Goal: Information Seeking & Learning: Find specific fact

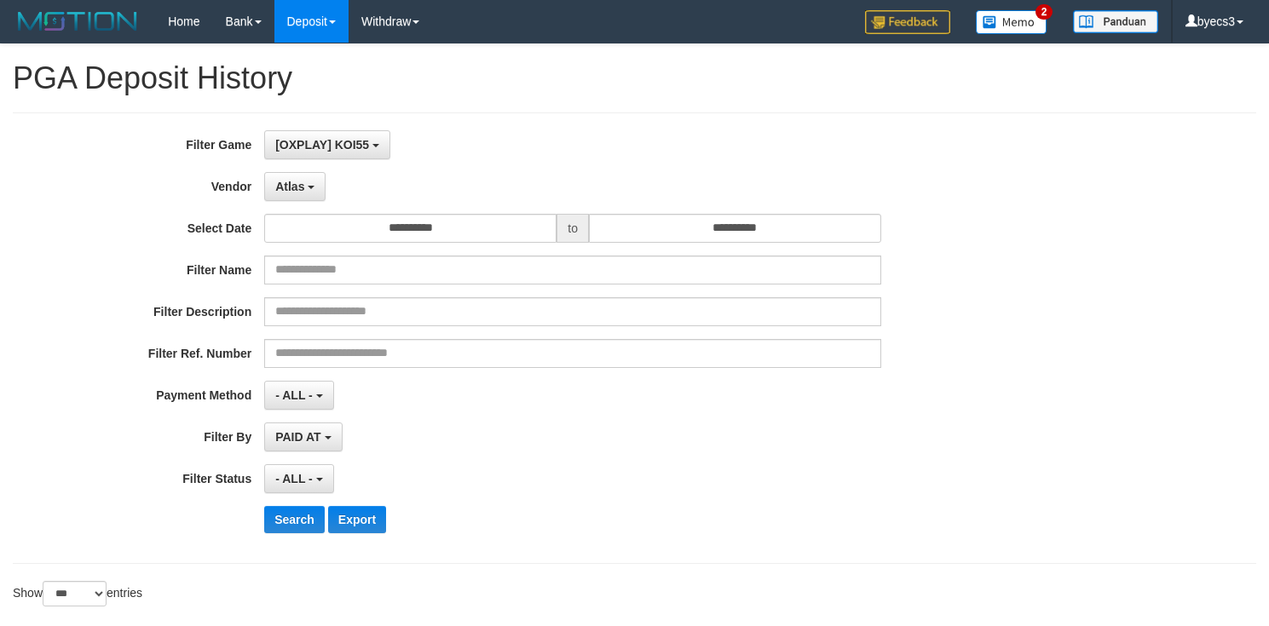
select select "**********"
select select "***"
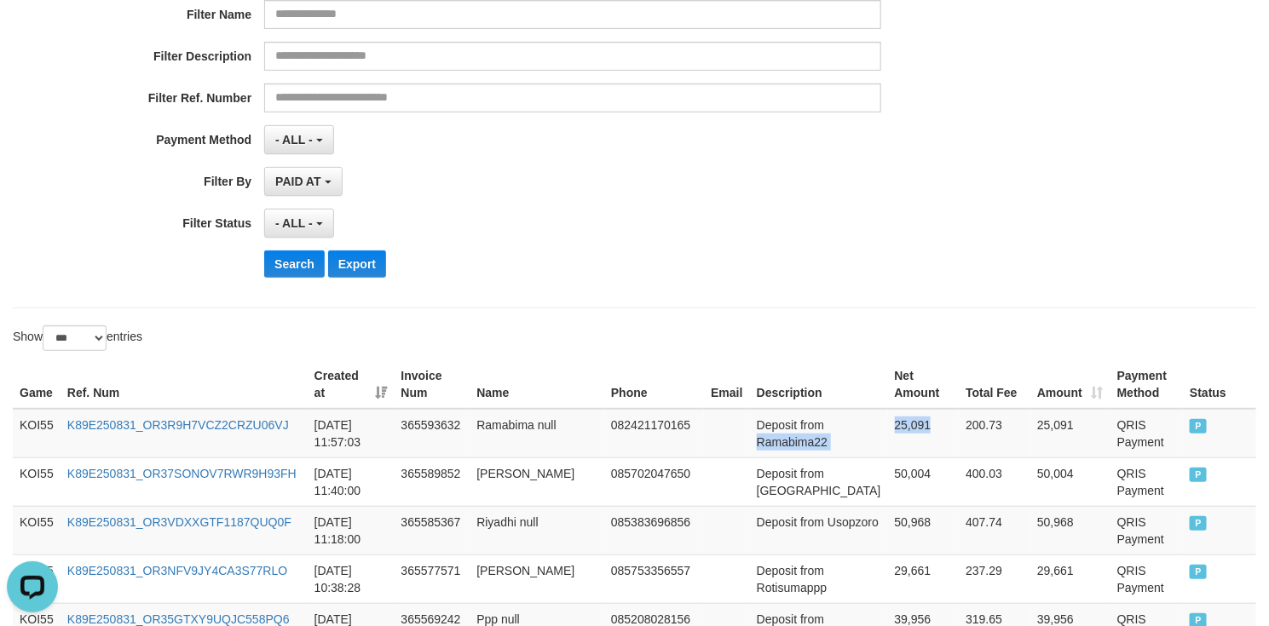
scroll to position [15, 0]
click at [300, 276] on button "Search" at bounding box center [294, 264] width 60 height 27
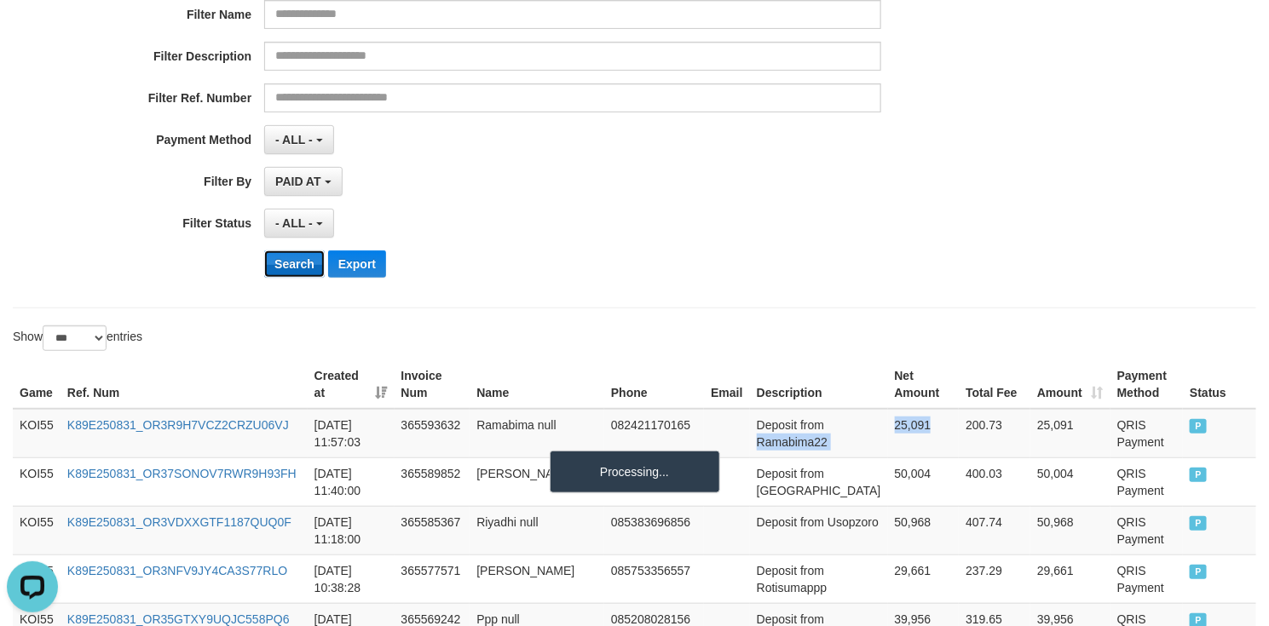
click at [300, 276] on button "Search" at bounding box center [294, 264] width 60 height 27
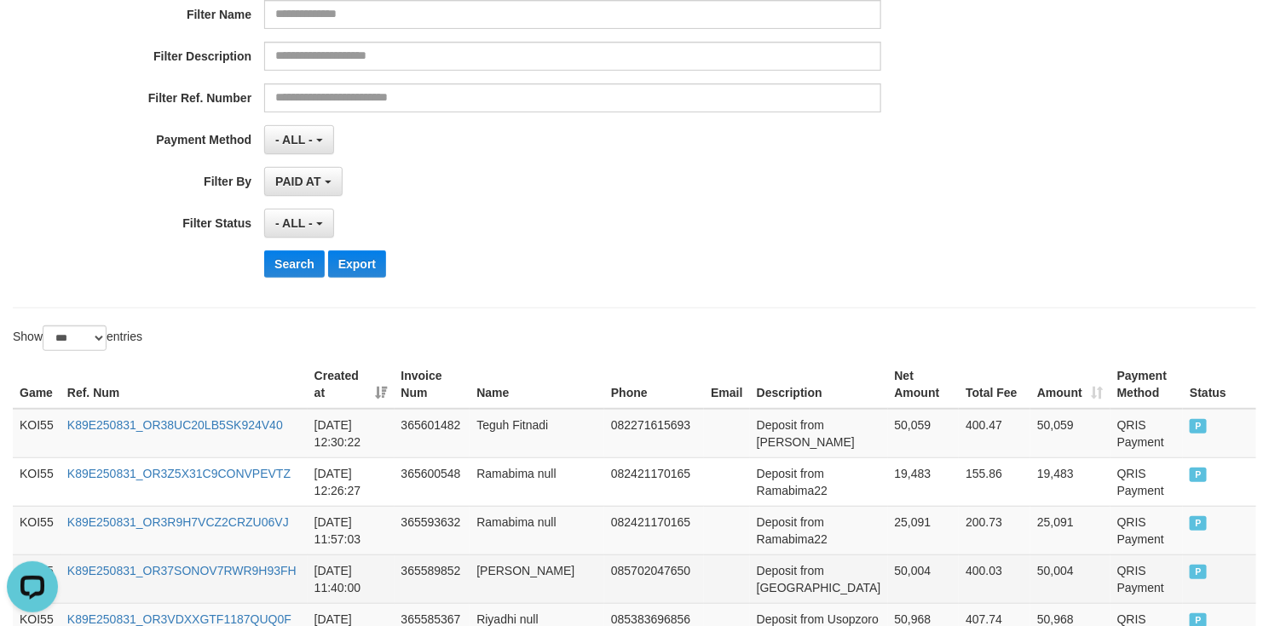
drag, startPoint x: 764, startPoint y: 581, endPoint x: 786, endPoint y: 575, distance: 22.1
click at [765, 580] on td "Deposit from [GEOGRAPHIC_DATA]" at bounding box center [819, 579] width 138 height 49
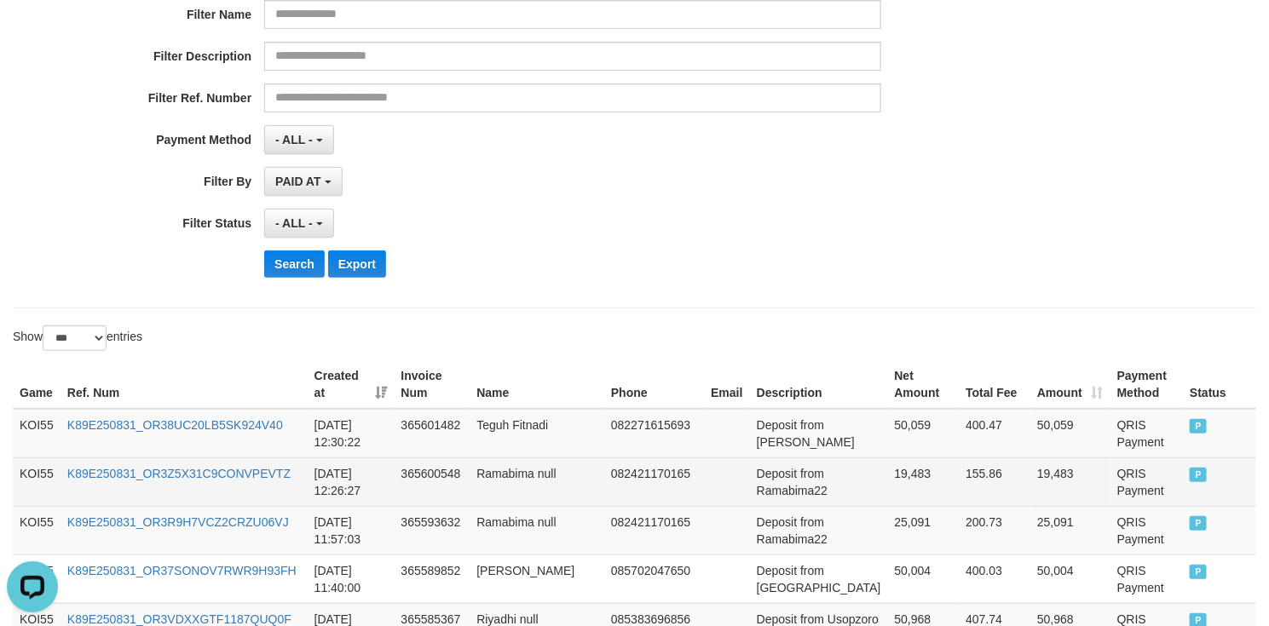
click at [787, 494] on td "Deposit from Ramabima22" at bounding box center [819, 482] width 138 height 49
drag, startPoint x: 787, startPoint y: 494, endPoint x: 913, endPoint y: 492, distance: 125.3
click at [913, 492] on tr "KOI55 K89E250831_OR3Z5X31C9CONVPEVTZ 2025-08-31 12:26:27 365600548 Ramabima nul…" at bounding box center [634, 482] width 1243 height 49
copy tr "Ramabima22 19,483"
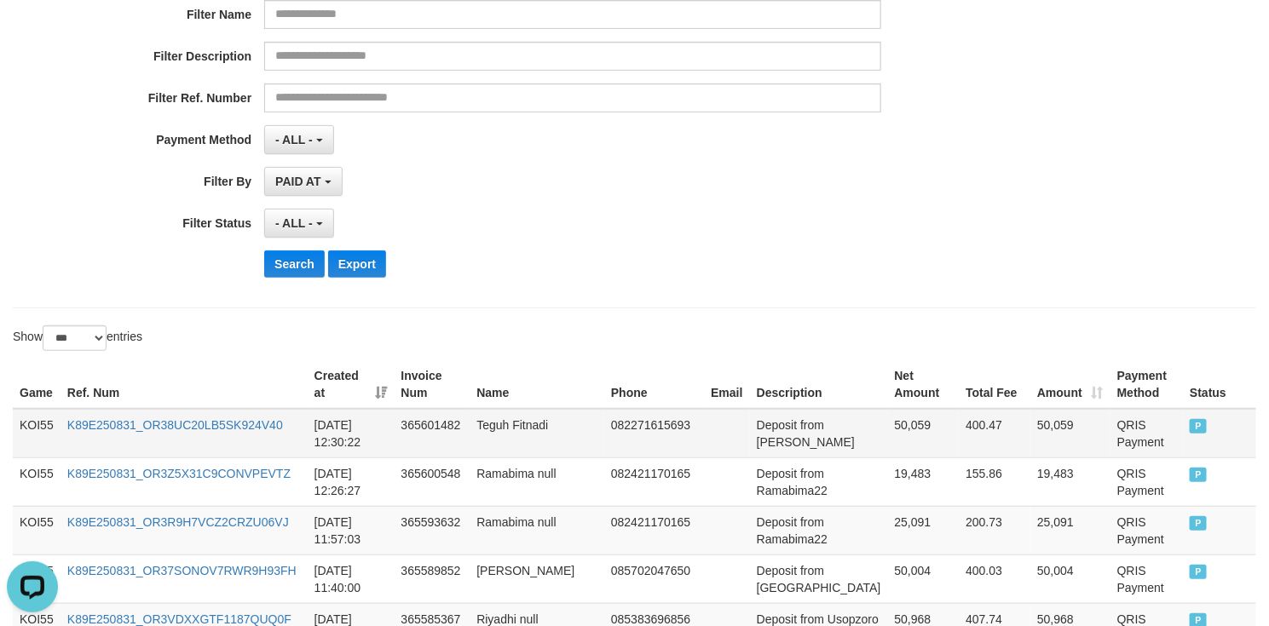
click at [773, 448] on td "Deposit from Garing" at bounding box center [819, 433] width 138 height 49
drag, startPoint x: 773, startPoint y: 448, endPoint x: 880, endPoint y: 440, distance: 107.7
click at [880, 440] on tr "KOI55 K89E250831_OR38UC20LB5SK924V40 2025-08-31 12:30:22 365601482 Teguh Fitnad…" at bounding box center [634, 433] width 1243 height 49
copy tr "Garing 50,059"
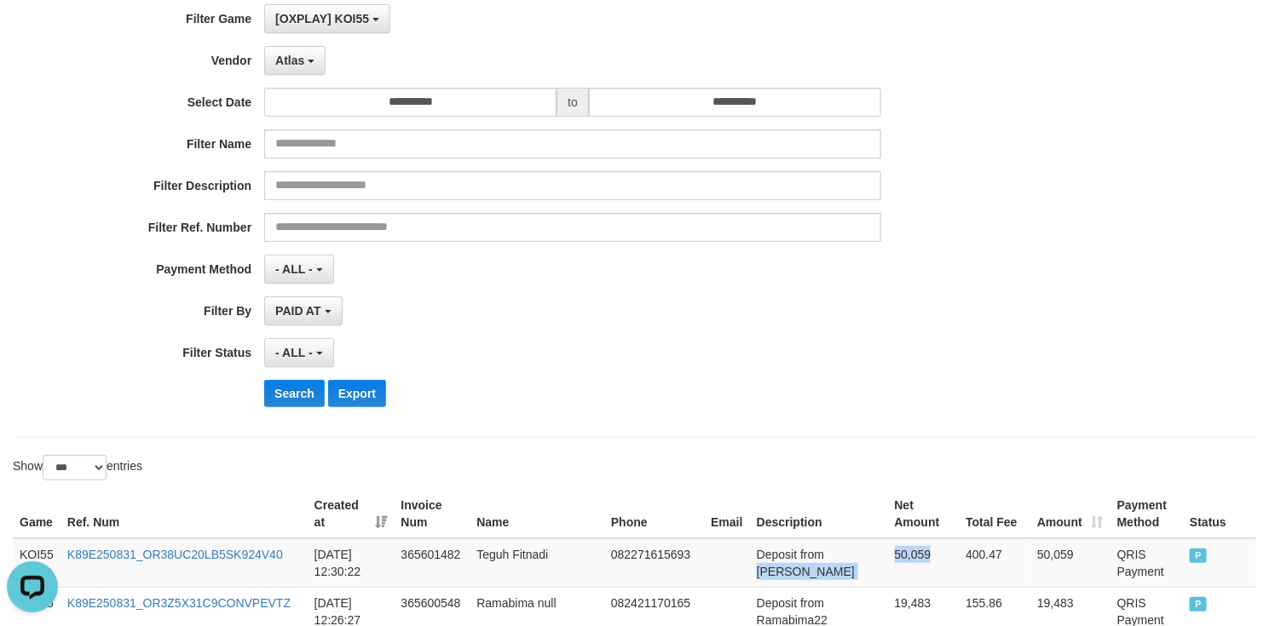
scroll to position [383, 0]
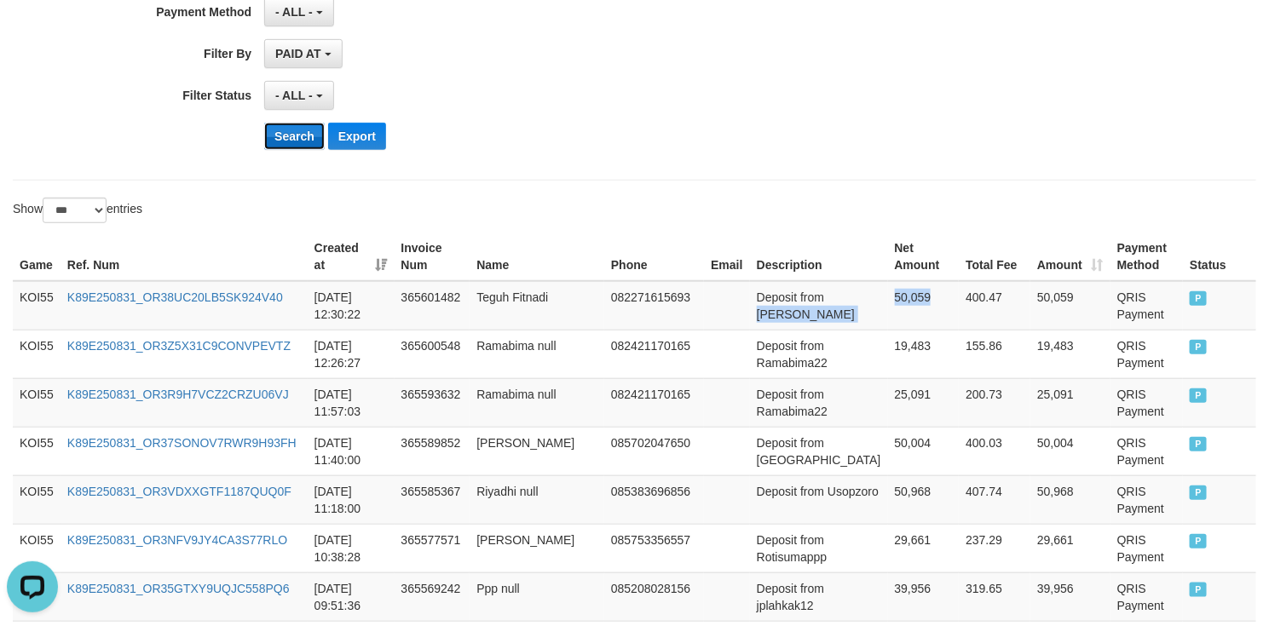
click at [302, 139] on button "Search" at bounding box center [294, 136] width 60 height 27
click at [286, 143] on button "Search" at bounding box center [294, 136] width 60 height 27
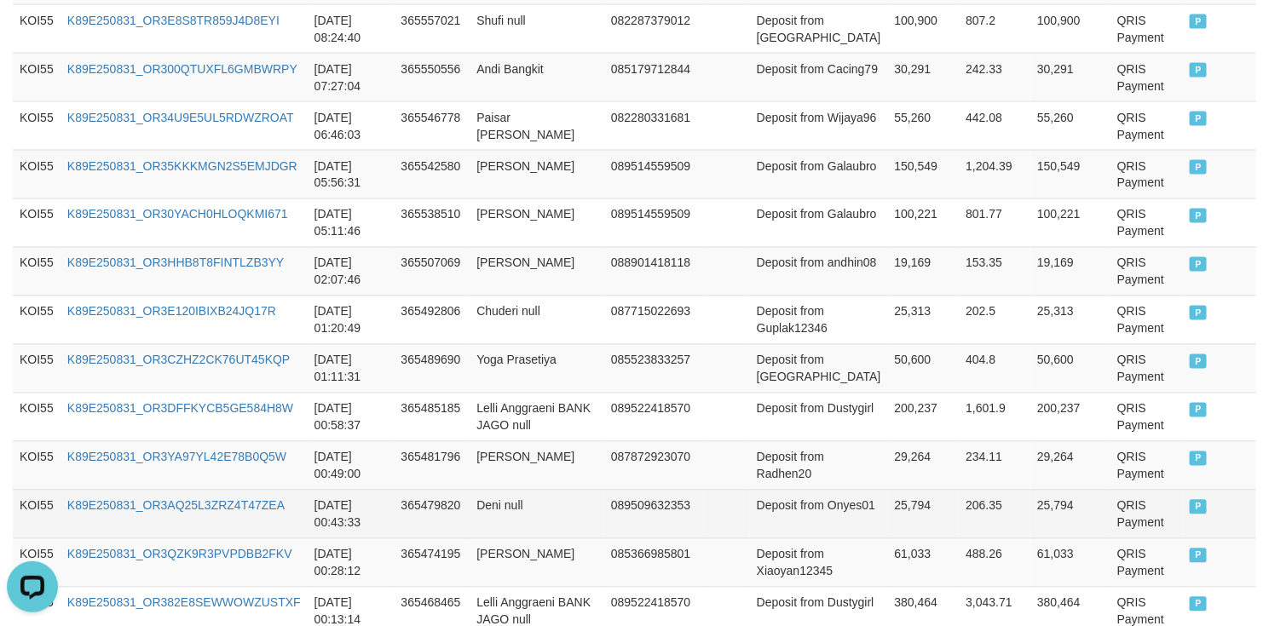
scroll to position [1404, 0]
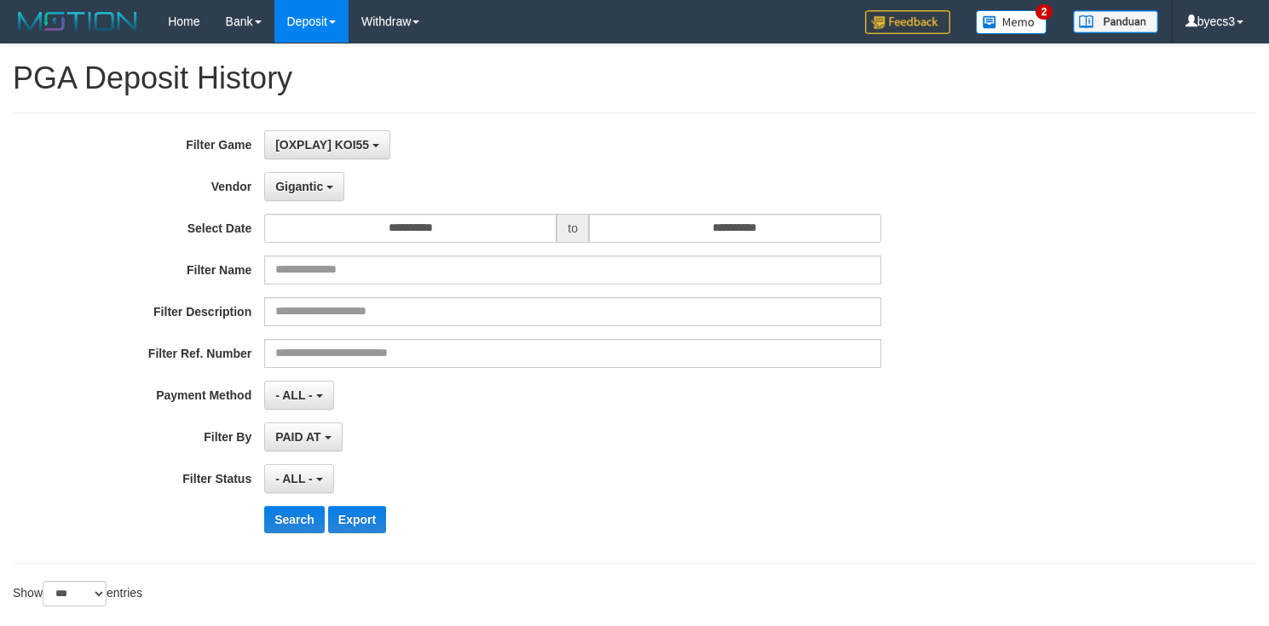
select select "**********"
select select "***"
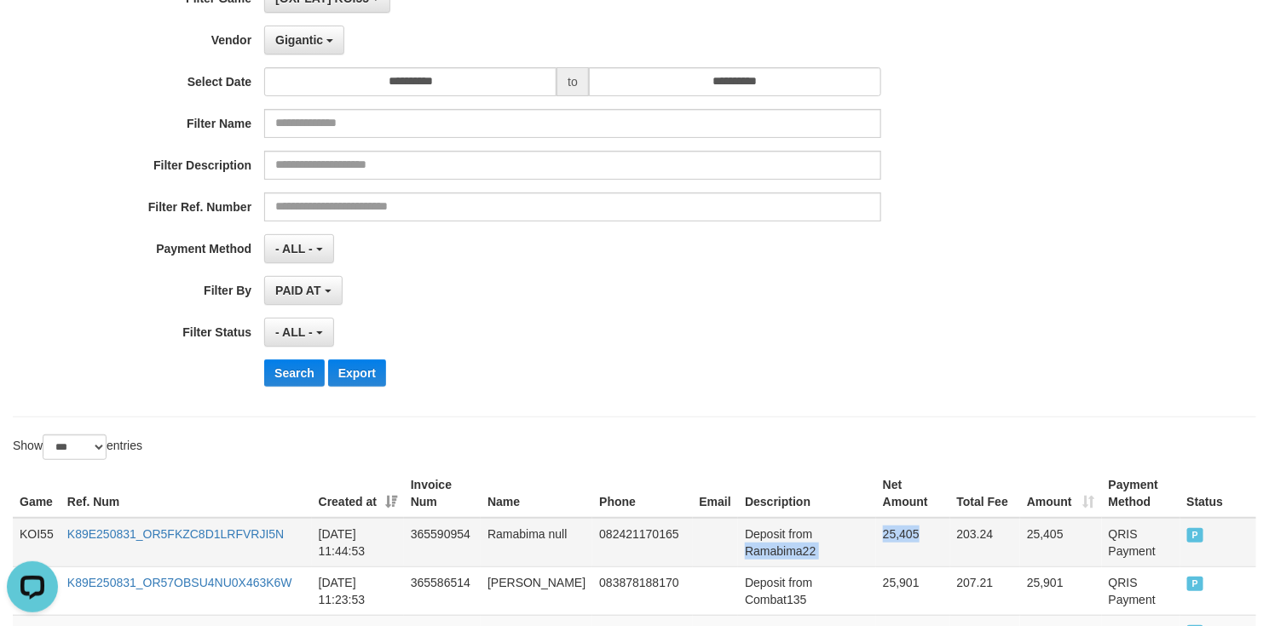
scroll to position [383, 0]
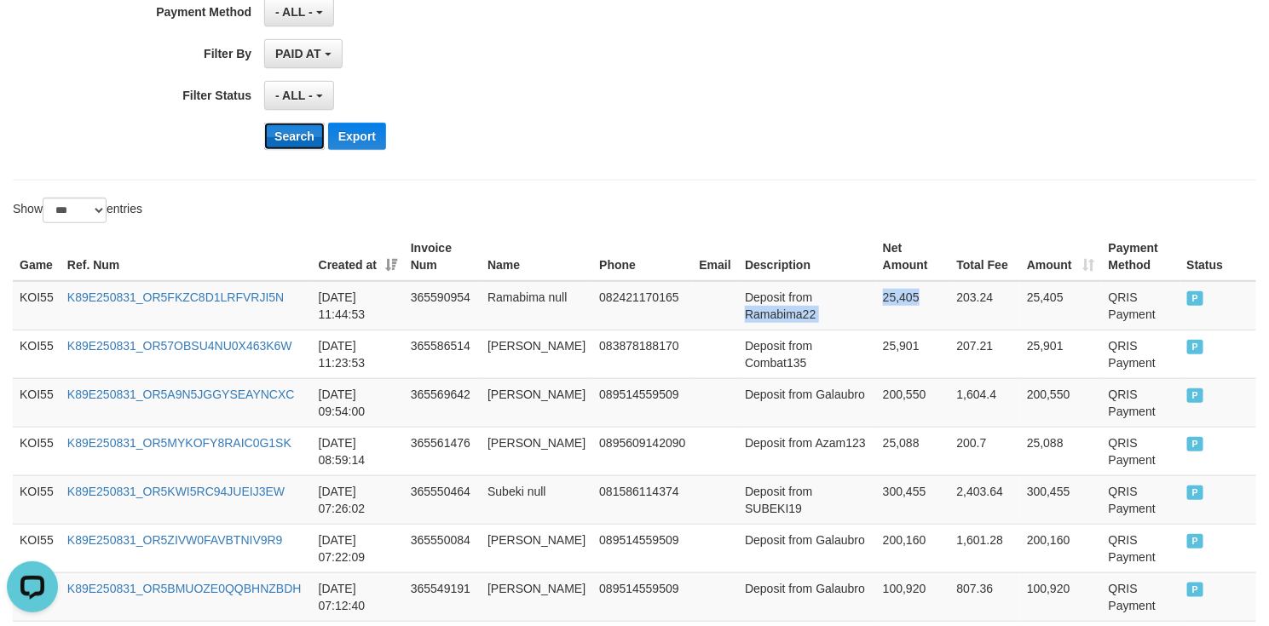
click at [307, 144] on button "Search" at bounding box center [294, 136] width 60 height 27
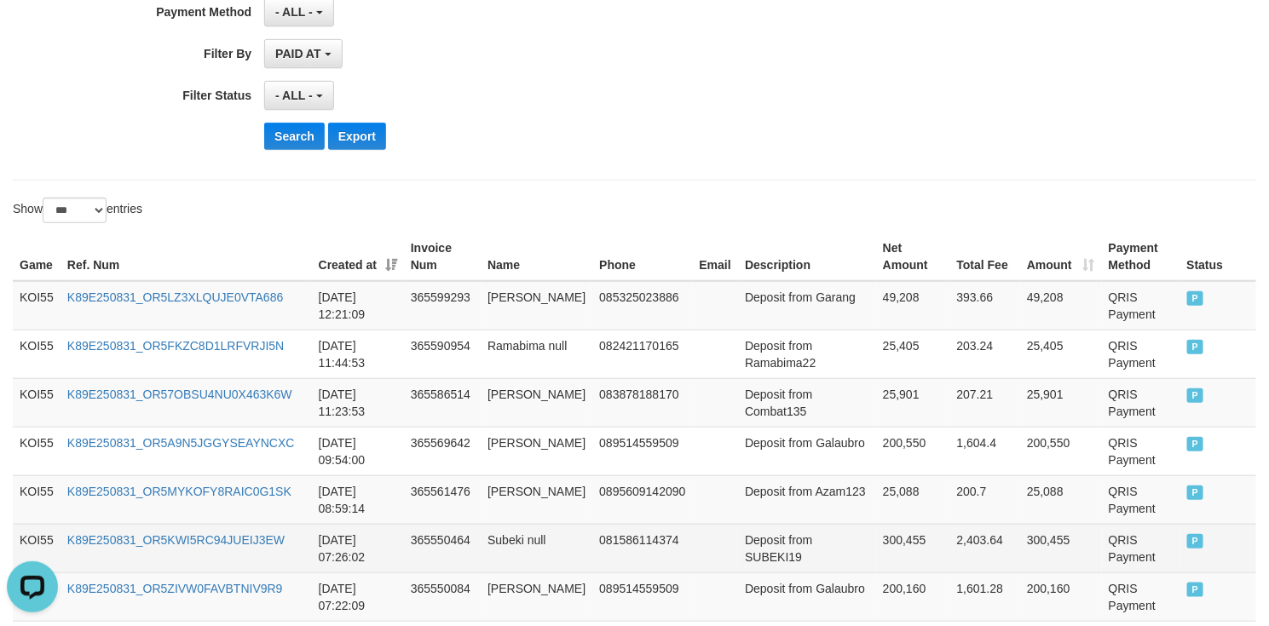
drag, startPoint x: 1237, startPoint y: 558, endPoint x: 1169, endPoint y: 535, distance: 71.9
click at [1237, 558] on td "P" at bounding box center [1218, 548] width 76 height 49
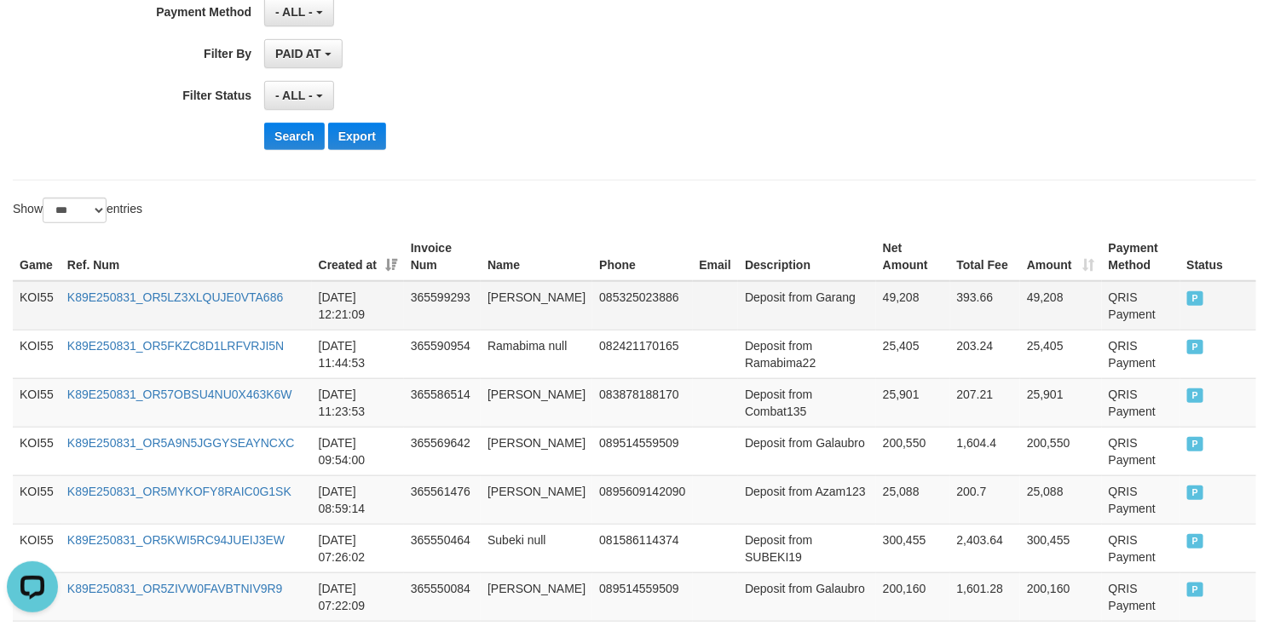
click at [821, 308] on td "Deposit from Garang" at bounding box center [807, 305] width 138 height 49
drag, startPoint x: 821, startPoint y: 308, endPoint x: 861, endPoint y: 308, distance: 40.0
click at [861, 308] on tr "KOI55 K89E250831_OR5LZ3XLQUJE0VTA686 2025-08-31 12:21:09 365599293 Marwansyah D…" at bounding box center [634, 305] width 1243 height 49
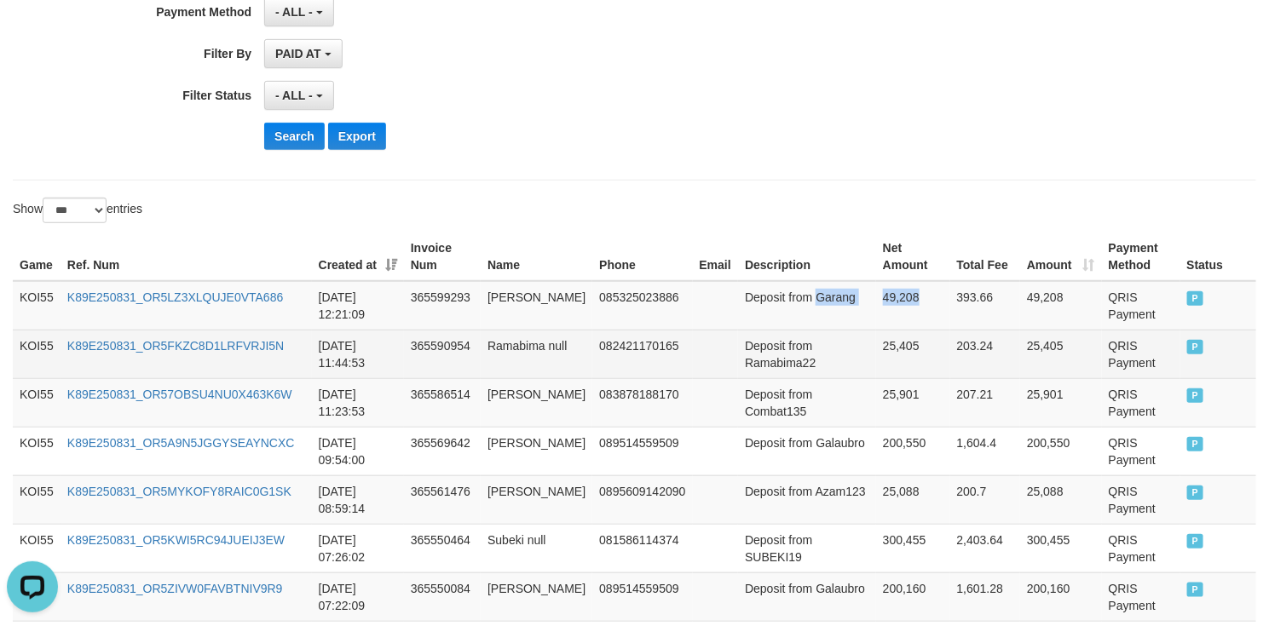
copy tr "Garang 49,208"
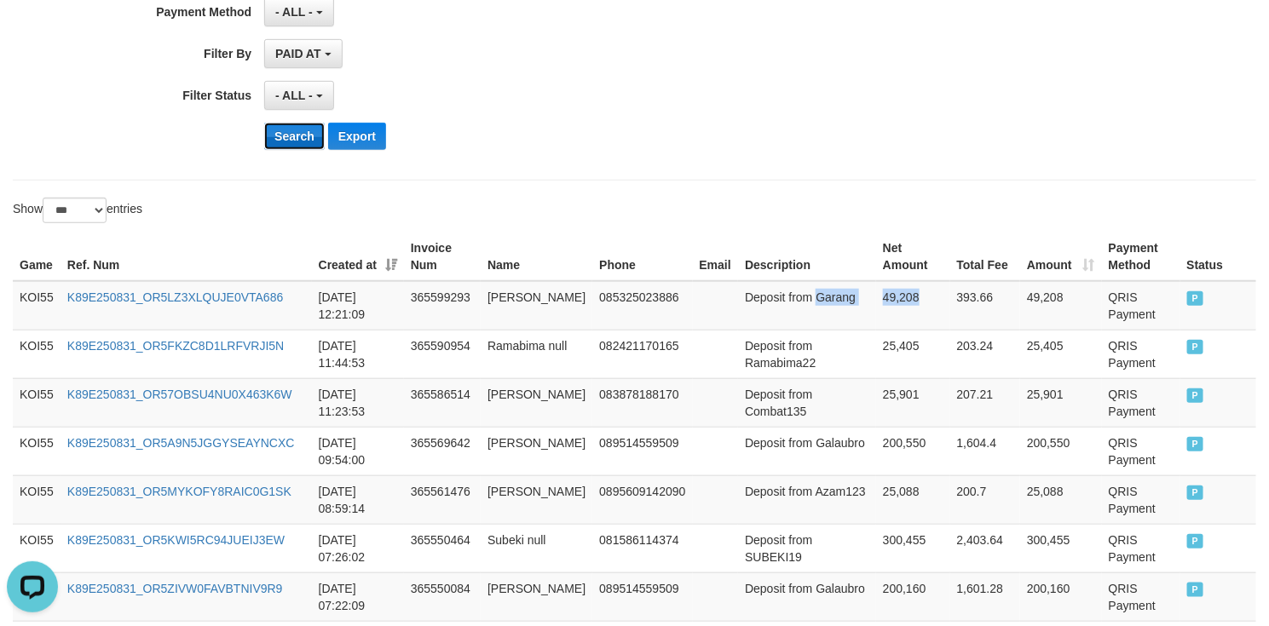
click at [297, 141] on button "Search" at bounding box center [294, 136] width 60 height 27
click at [276, 141] on button "Search" at bounding box center [294, 136] width 60 height 27
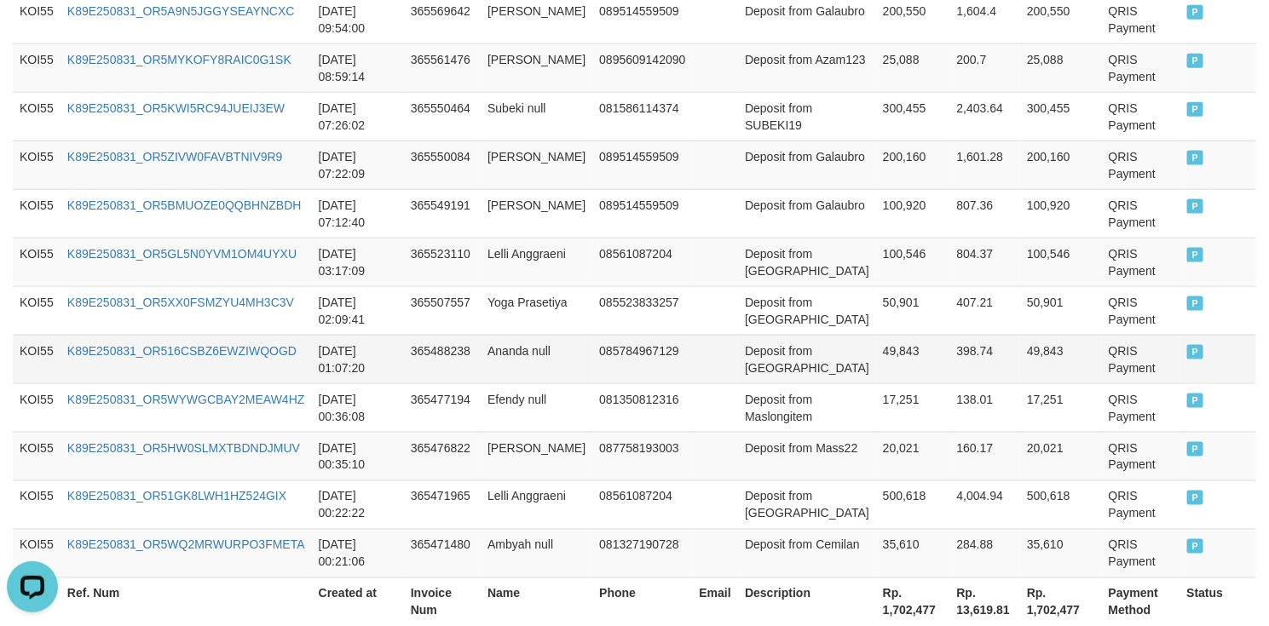
scroll to position [964, 0]
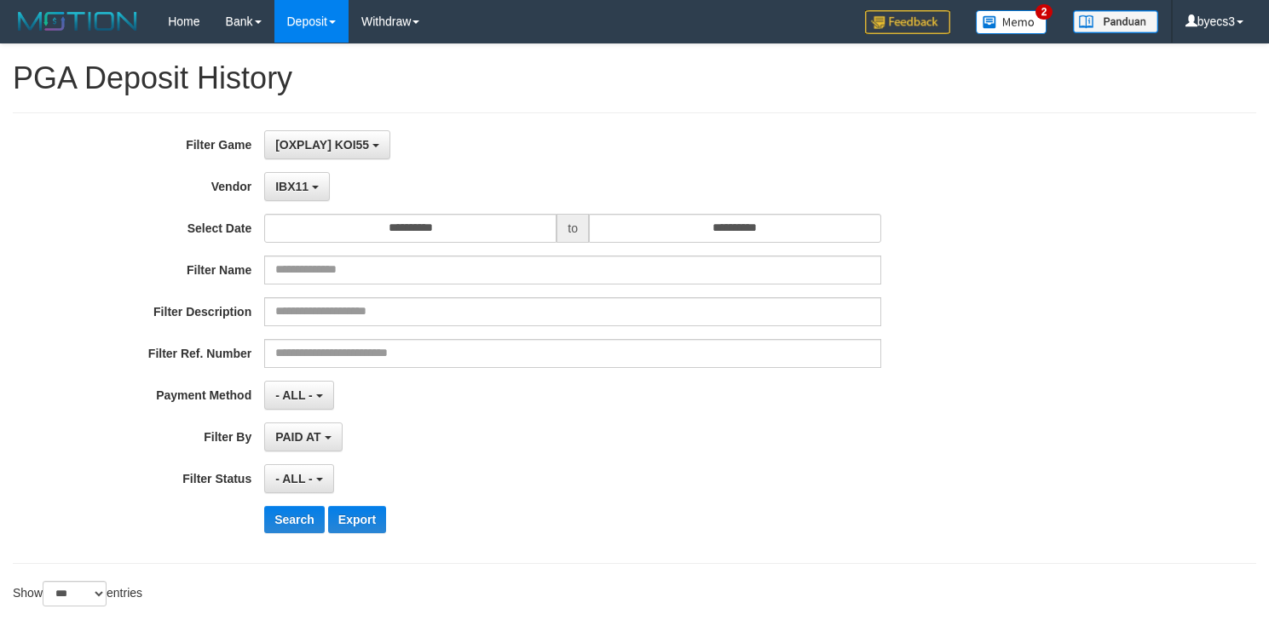
select select "**********"
select select "***"
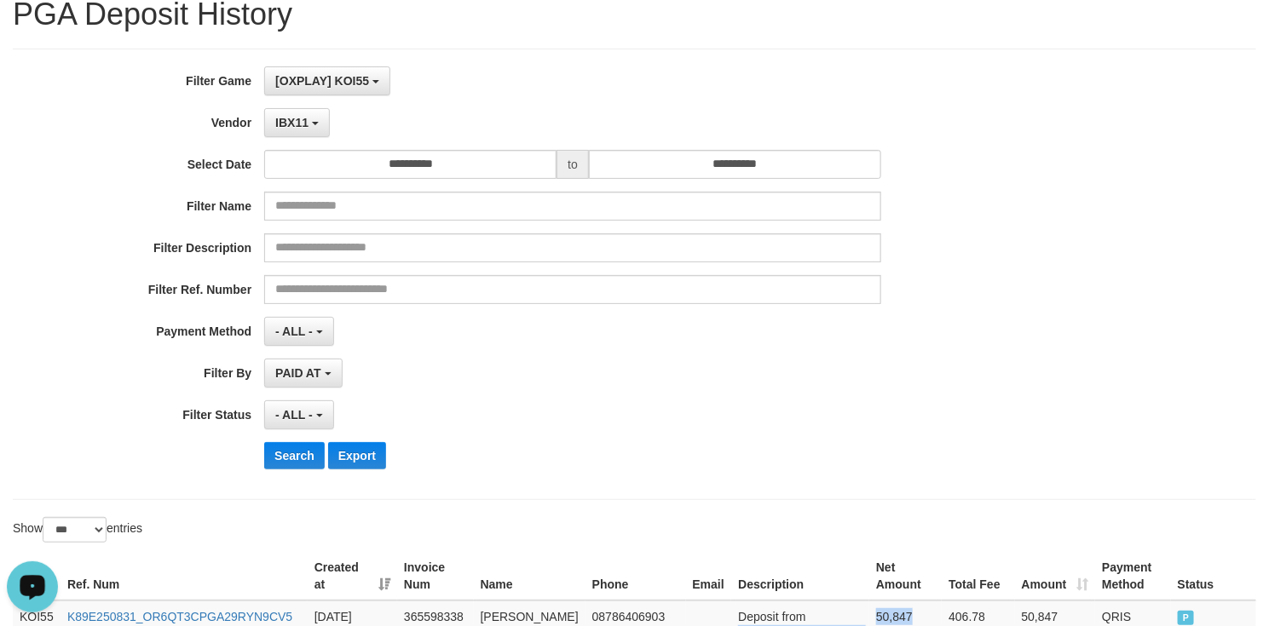
scroll to position [128, 0]
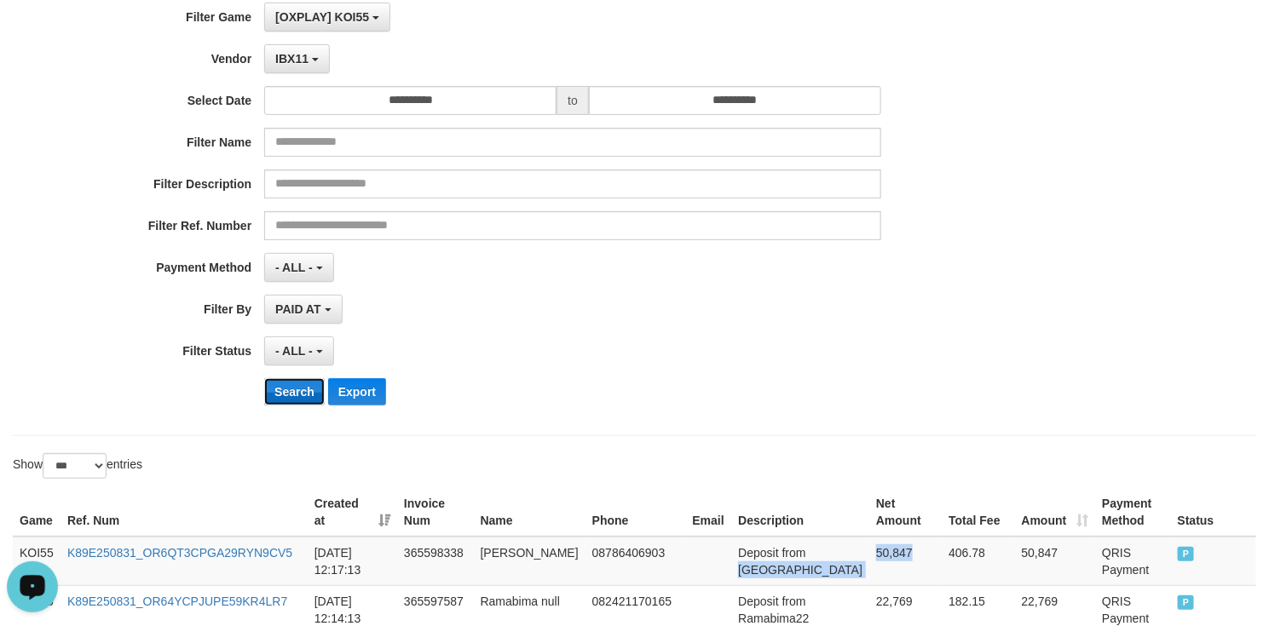
click at [279, 389] on button "Search" at bounding box center [294, 391] width 60 height 27
click at [816, 418] on div "**********" at bounding box center [528, 211] width 1057 height 416
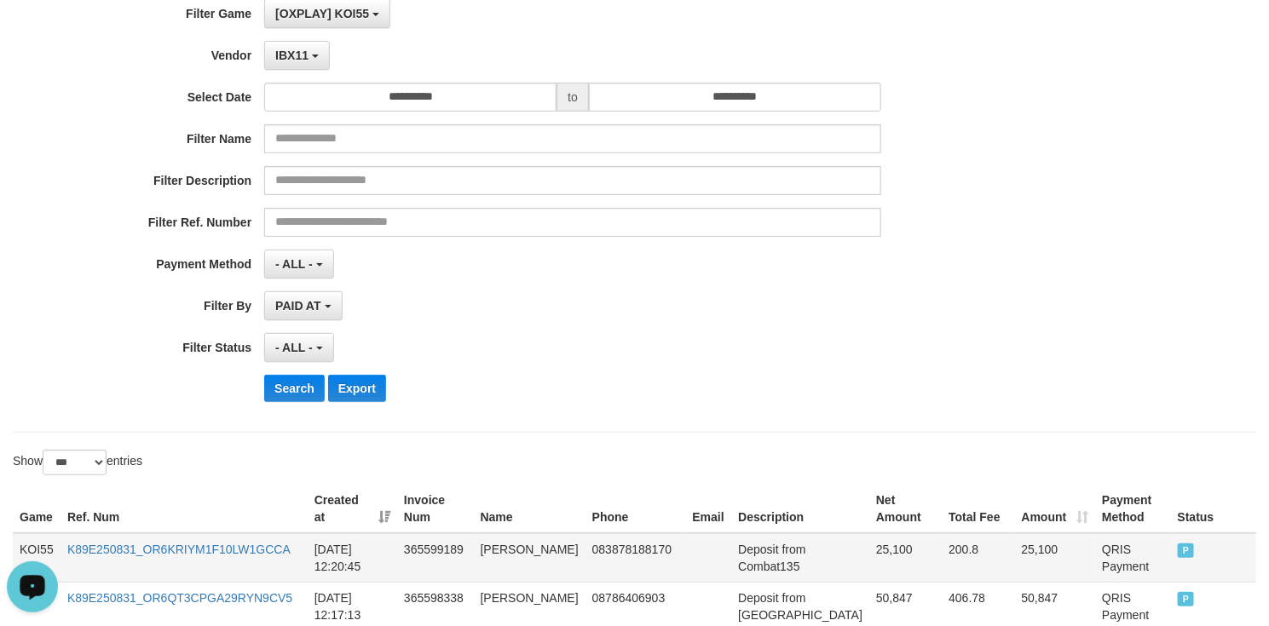
click at [788, 573] on td "Deposit from Combat135" at bounding box center [800, 557] width 138 height 49
drag, startPoint x: 788, startPoint y: 573, endPoint x: 867, endPoint y: 560, distance: 79.6
click at [867, 560] on tr "KOI55 K89E250831_OR6KRIYM1F10LW1GCCA [DATE] 12:20:45 365599189 [PERSON_NAME] 08…" at bounding box center [634, 557] width 1243 height 49
copy tr "Combat135 25,100"
click at [287, 394] on button "Search" at bounding box center [294, 388] width 60 height 27
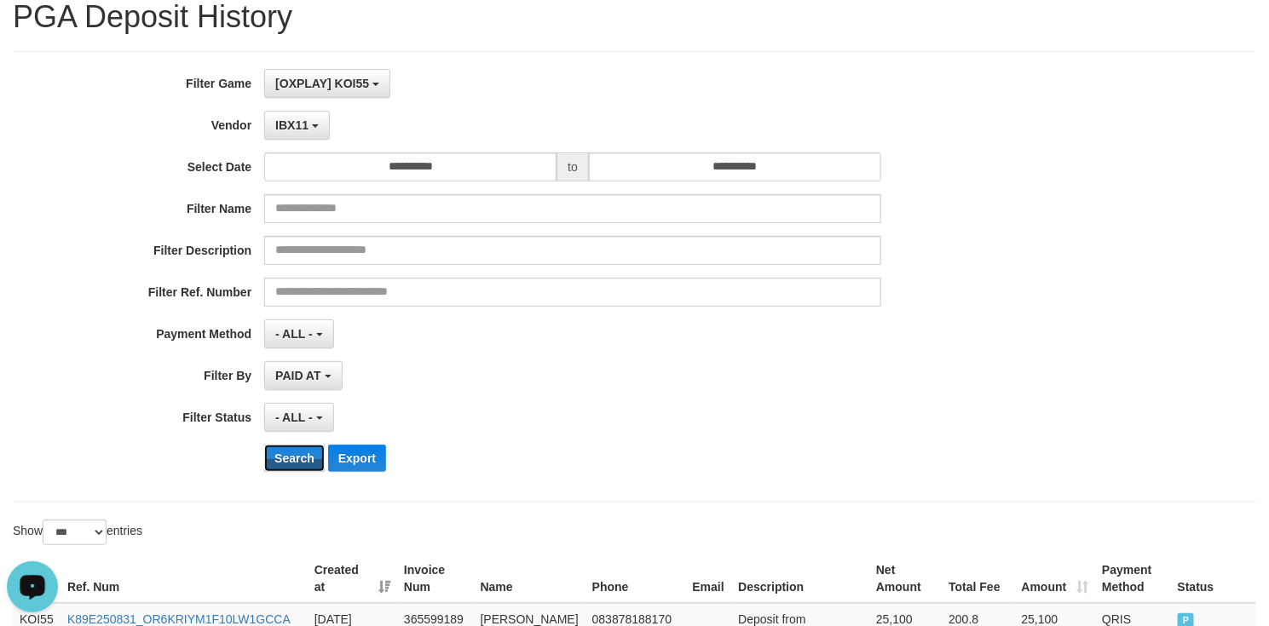
scroll to position [0, 0]
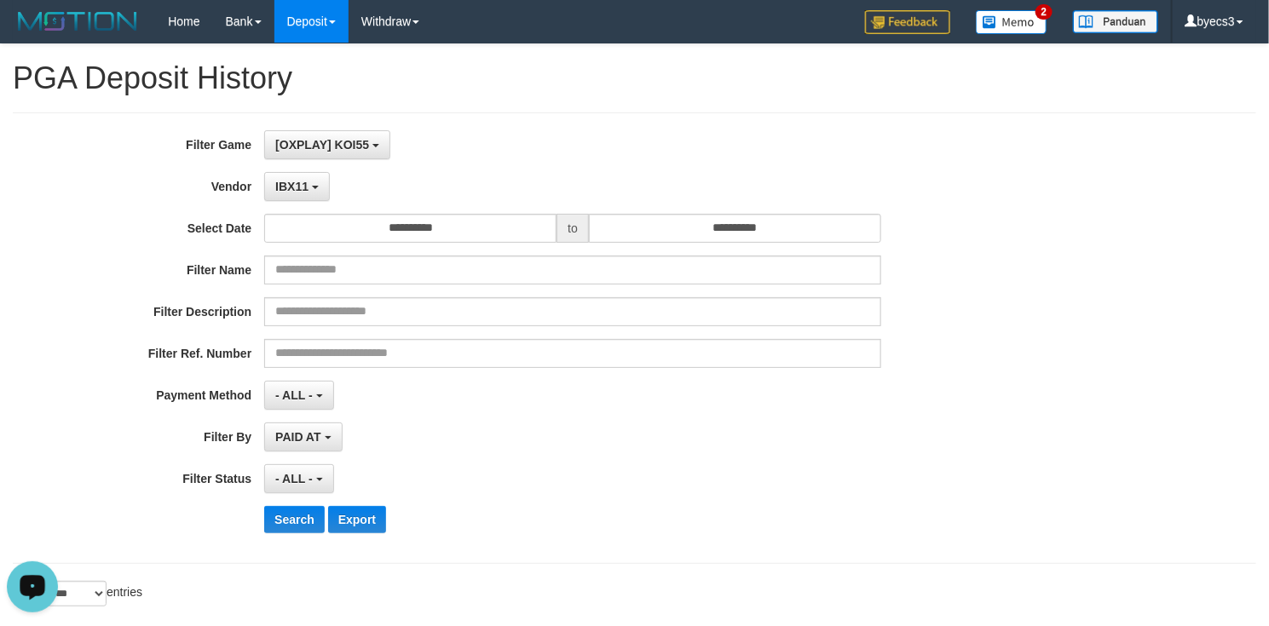
click at [905, 491] on div "**********" at bounding box center [528, 478] width 1057 height 29
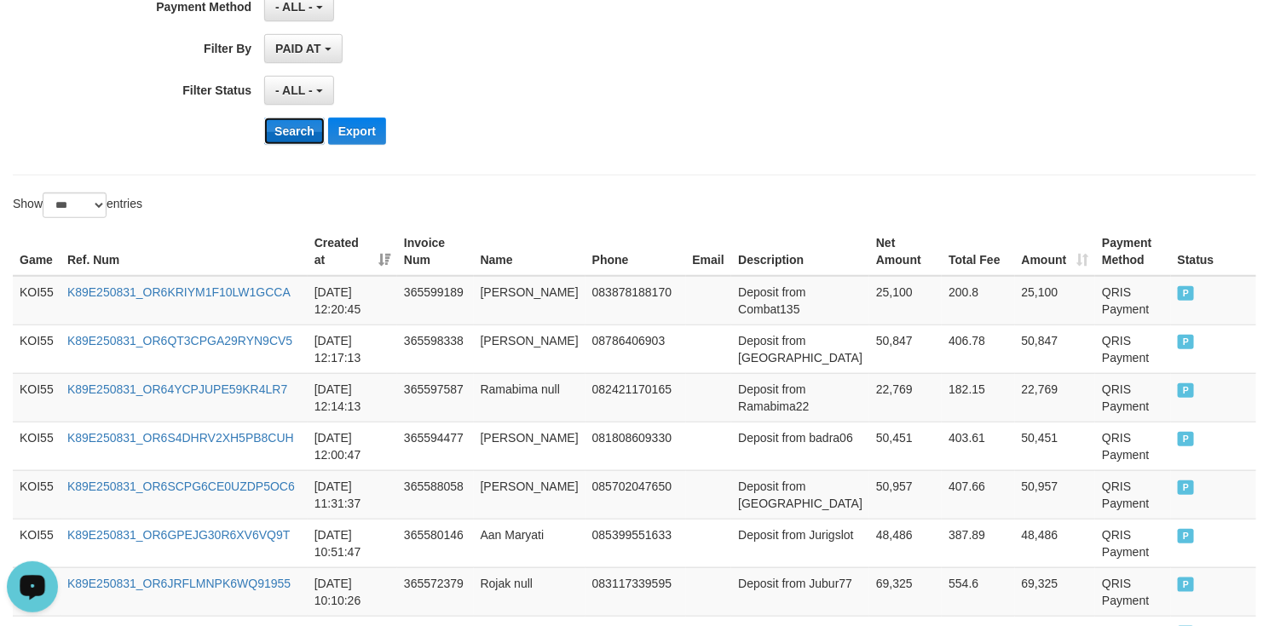
click at [282, 135] on button "Search" at bounding box center [294, 131] width 60 height 27
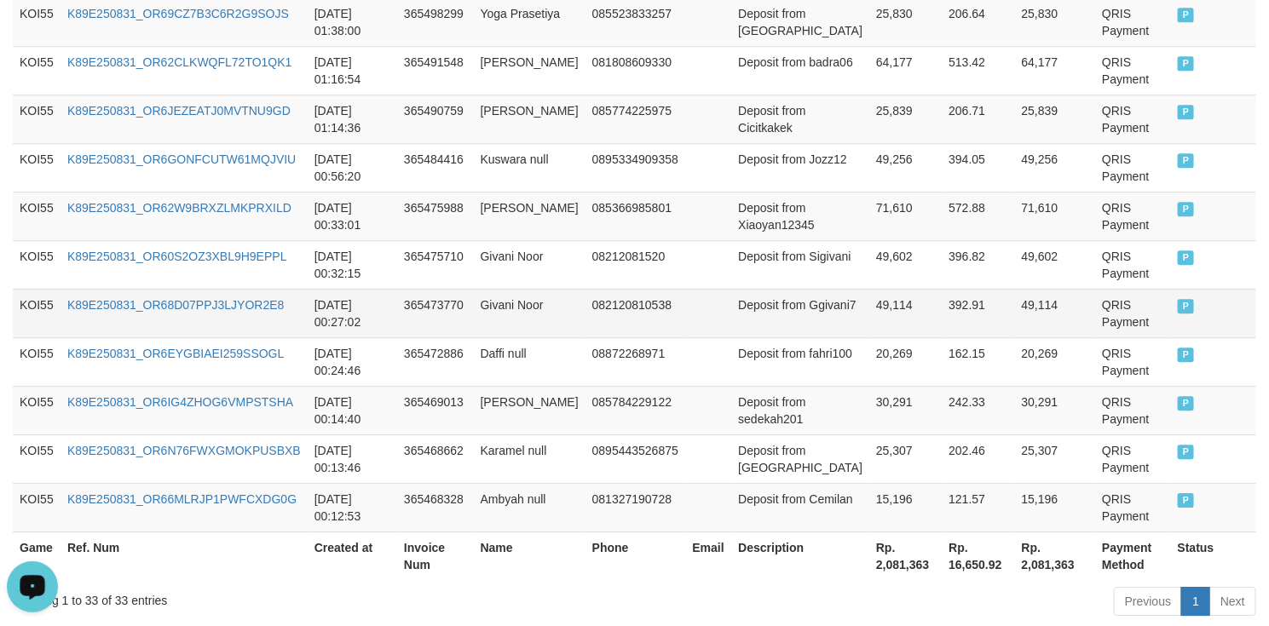
scroll to position [1846, 0]
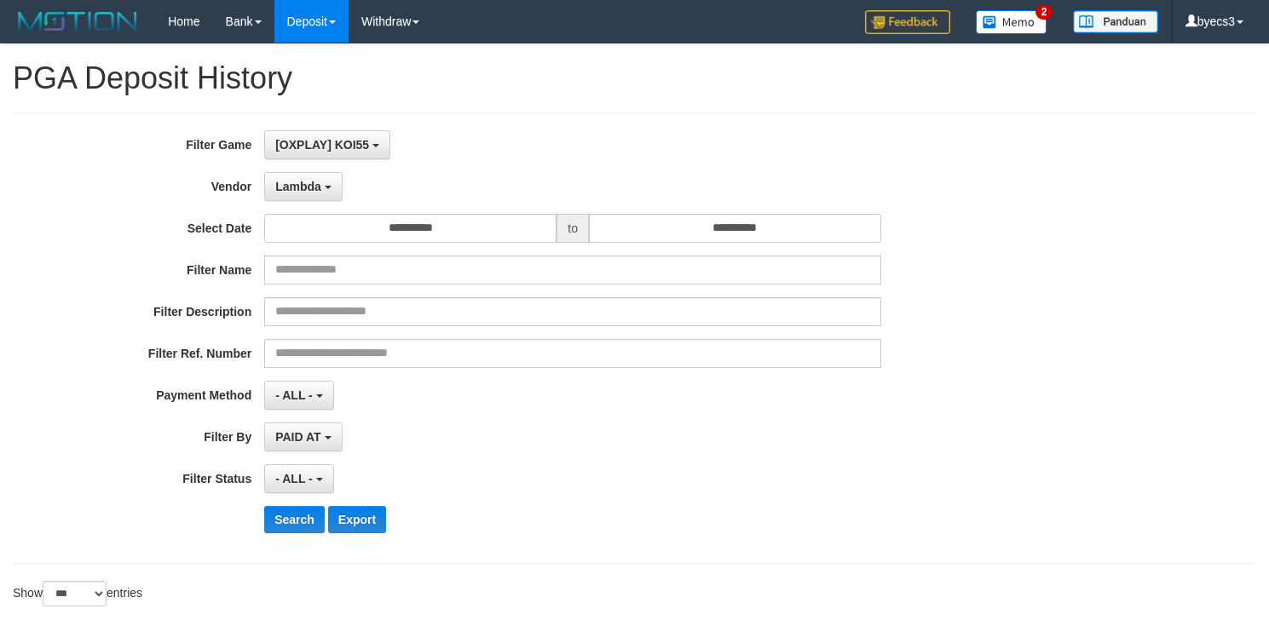
select select "**********"
select select "***"
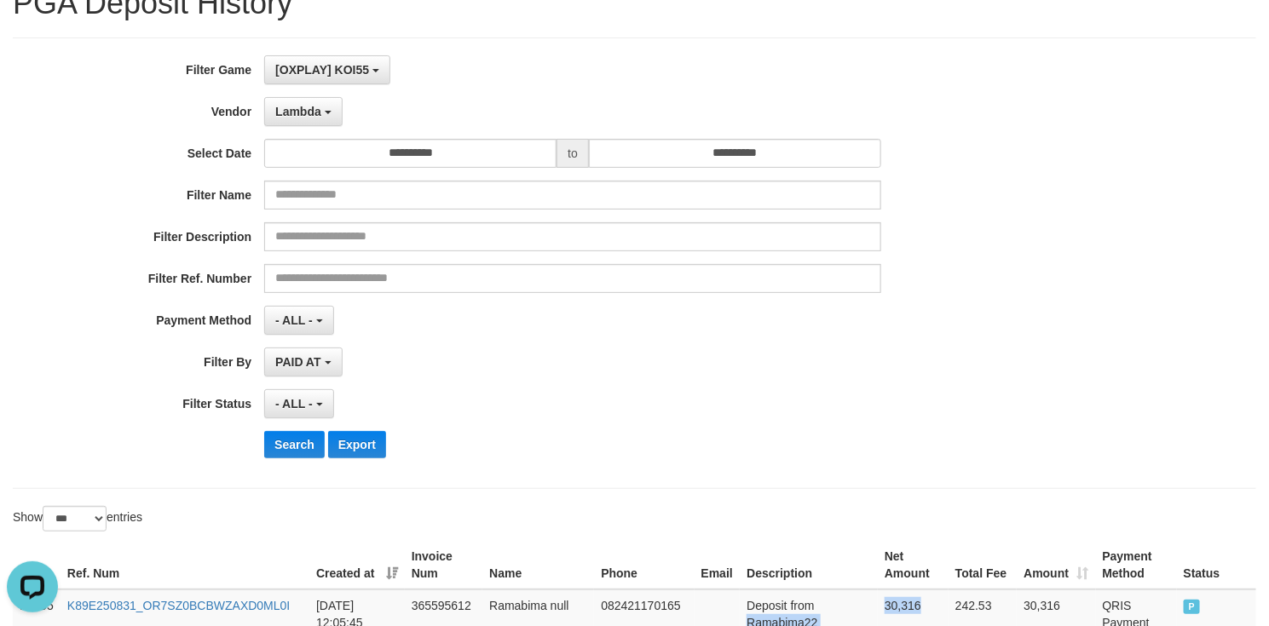
scroll to position [256, 0]
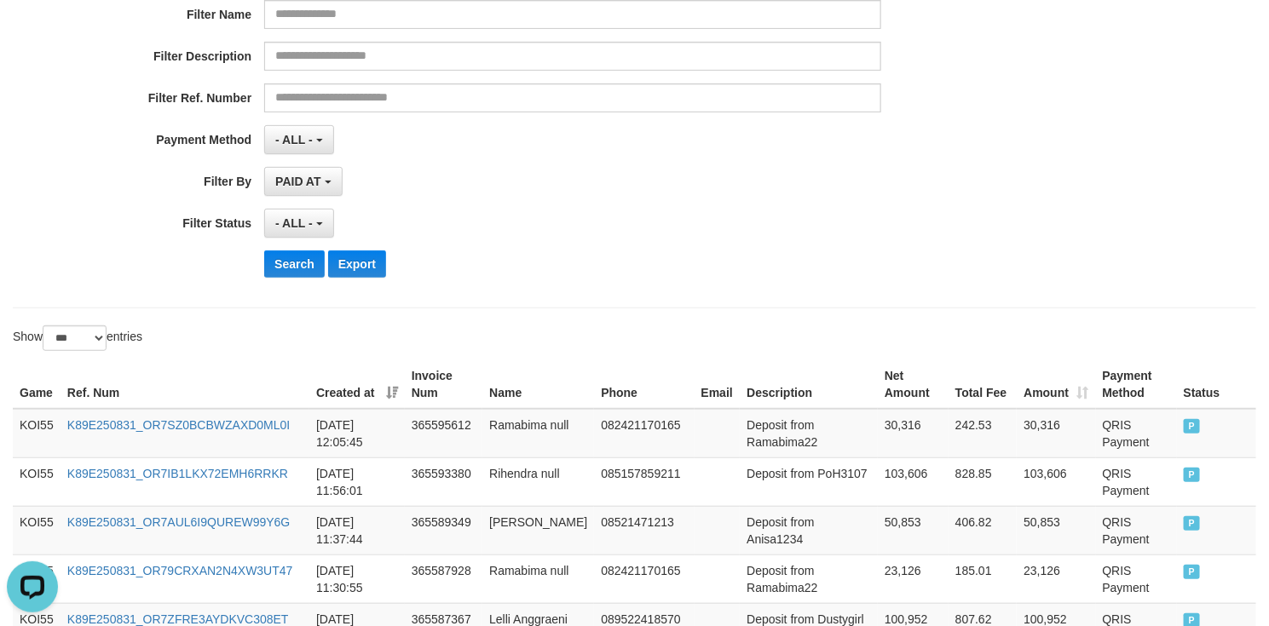
click at [287, 285] on div "**********" at bounding box center [528, 83] width 1057 height 416
click at [287, 277] on button "Search" at bounding box center [294, 264] width 60 height 27
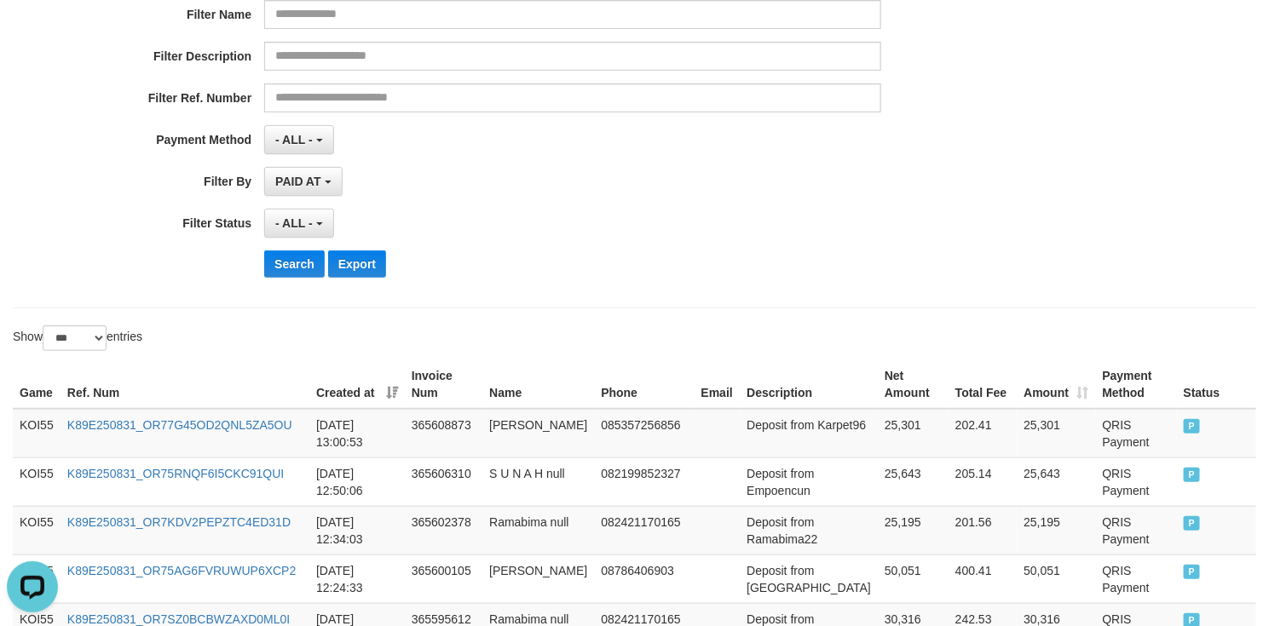
click at [878, 396] on th "Net Amount" at bounding box center [913, 384] width 71 height 49
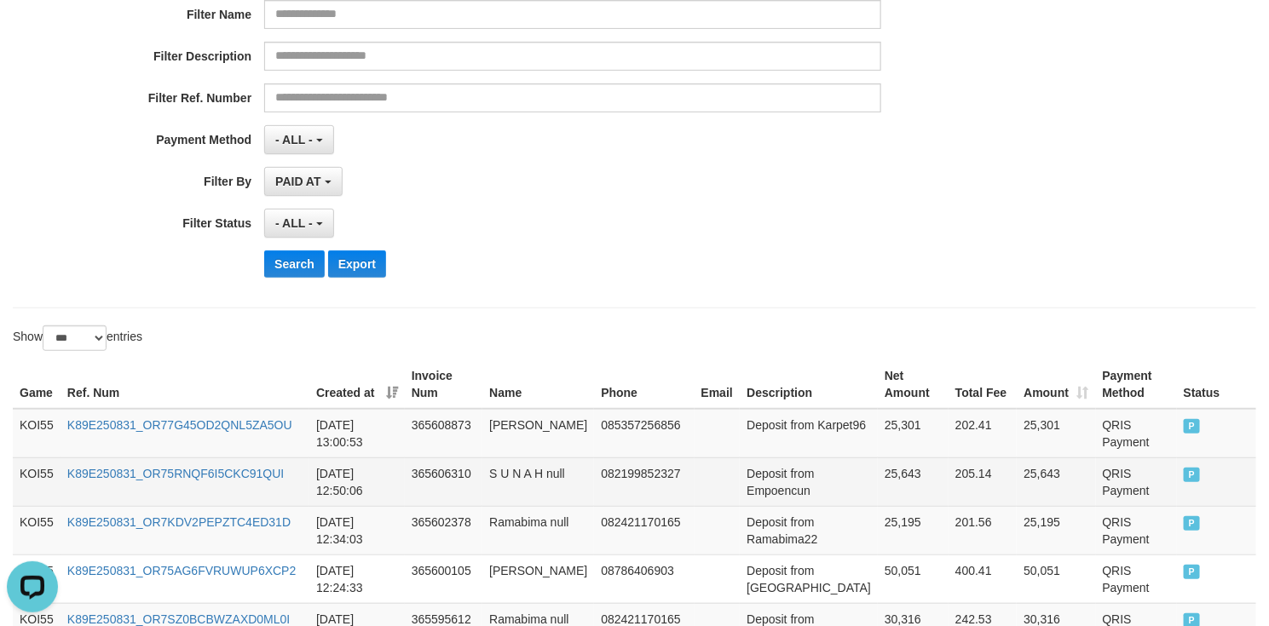
click at [760, 497] on td "Deposit from Empoencun" at bounding box center [809, 482] width 138 height 49
drag, startPoint x: 760, startPoint y: 497, endPoint x: 861, endPoint y: 497, distance: 101.4
click at [861, 497] on tr "KOI55 K89E250831_OR75RNQF6I5CKC91QUI 2025-08-31 12:50:06 365606310 S U N A H nu…" at bounding box center [634, 482] width 1243 height 49
copy tr "Empoencun 25,643"
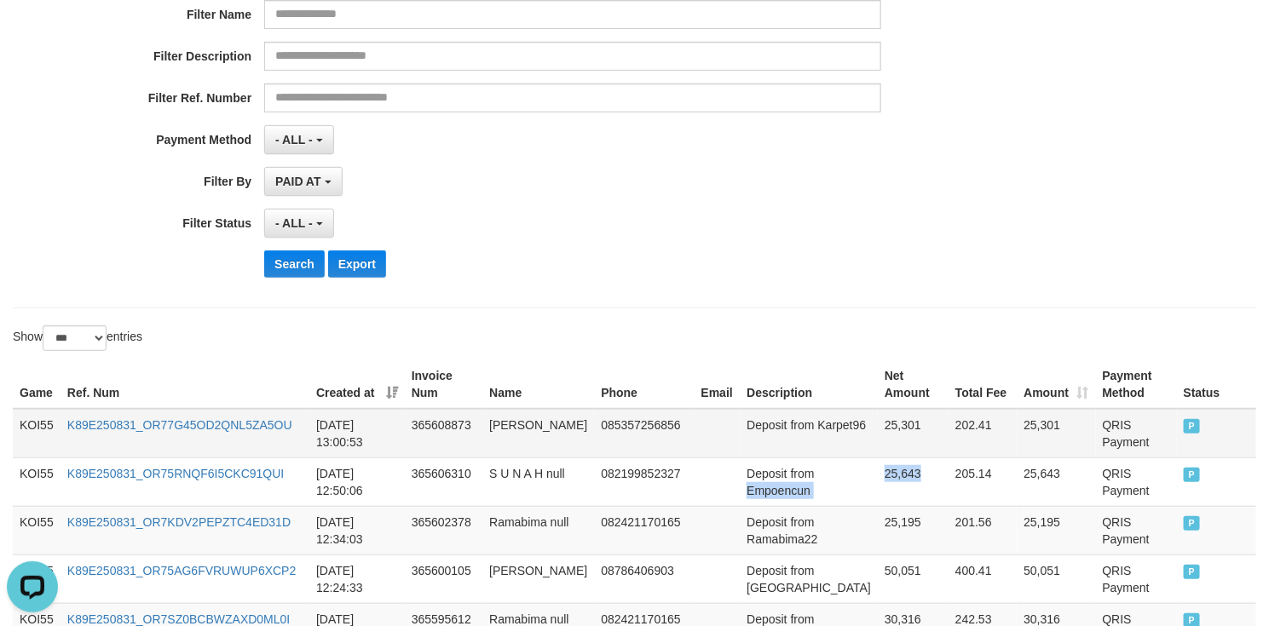
click at [749, 447] on td "Deposit from Karpet96" at bounding box center [809, 433] width 138 height 49
drag, startPoint x: 749, startPoint y: 447, endPoint x: 864, endPoint y: 446, distance: 115.0
click at [864, 446] on tr "KOI55 K89E250831_OR77G45OD2QNL5ZA5OU 2025-08-31 13:00:53 365608873 Alan Budi 08…" at bounding box center [634, 433] width 1243 height 49
copy tr "Karpet96 25,301"
click at [285, 264] on button "Search" at bounding box center [294, 264] width 60 height 27
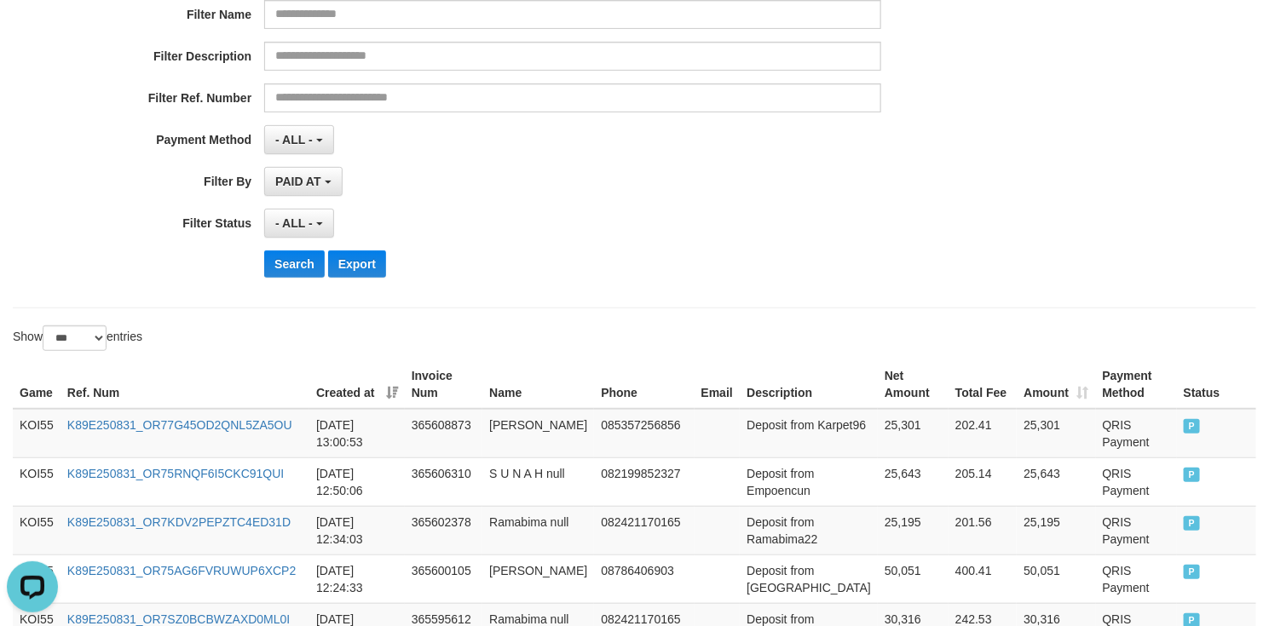
click at [729, 351] on div "Show ** ** ** *** entries" at bounding box center [634, 340] width 1269 height 30
click at [266, 264] on button "Search" at bounding box center [294, 264] width 60 height 27
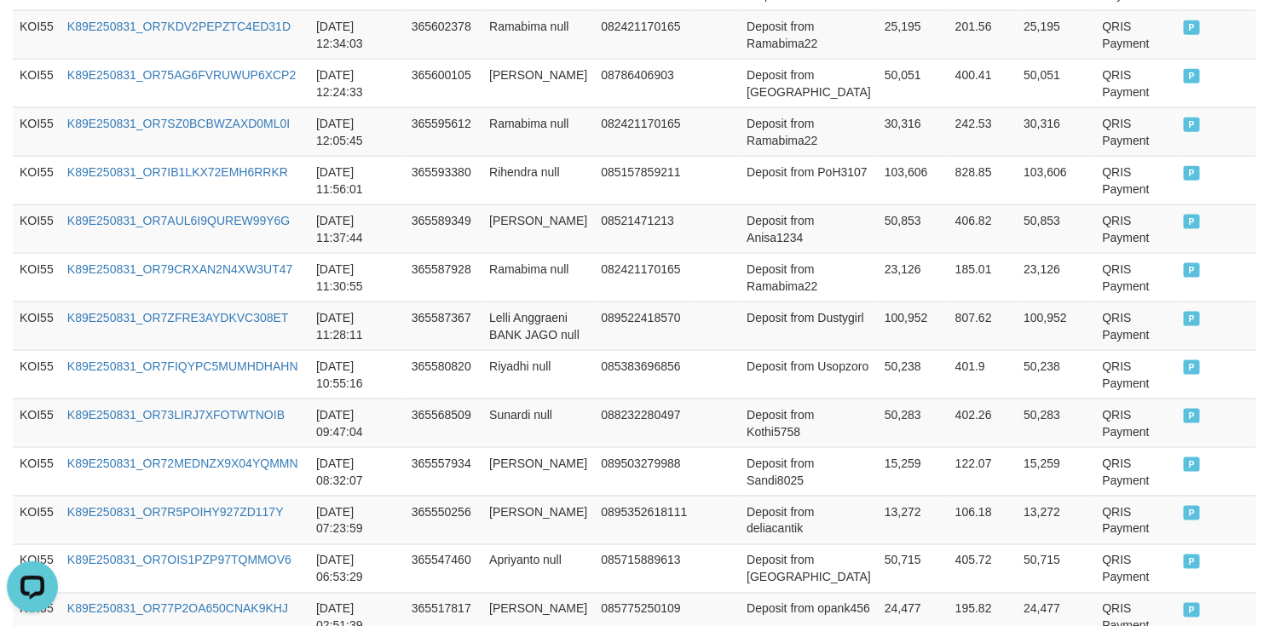
scroll to position [525, 0]
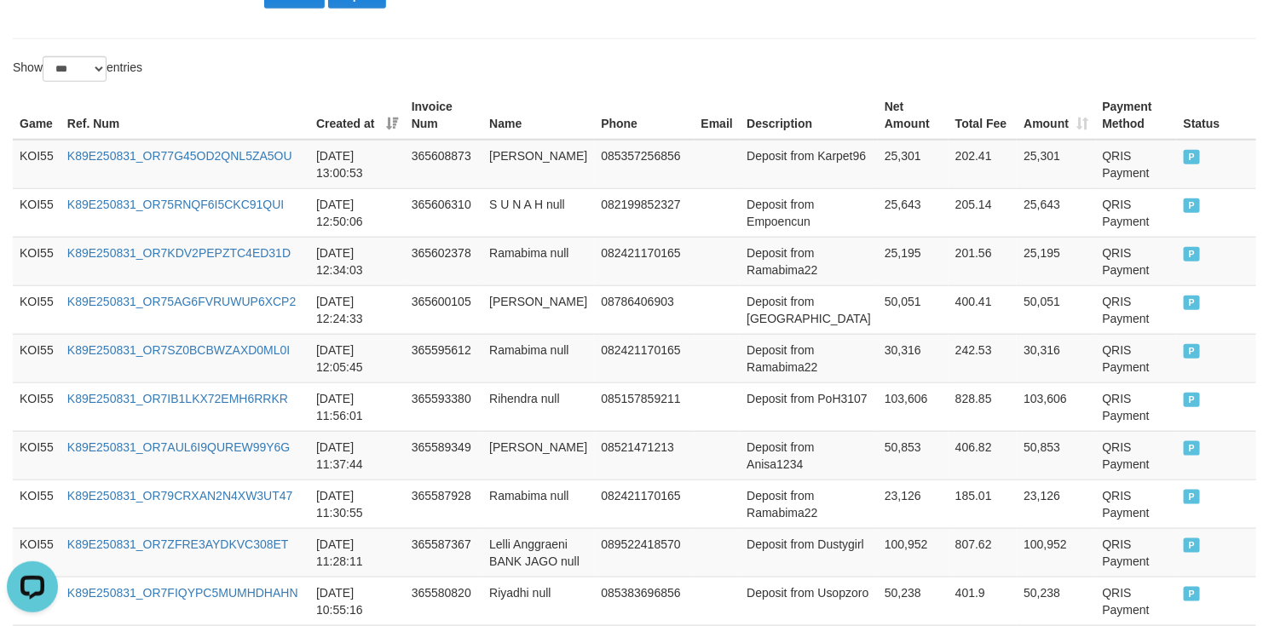
click at [878, 106] on th "Net Amount" at bounding box center [913, 115] width 71 height 49
click at [878, 366] on td "30,316" at bounding box center [913, 358] width 71 height 49
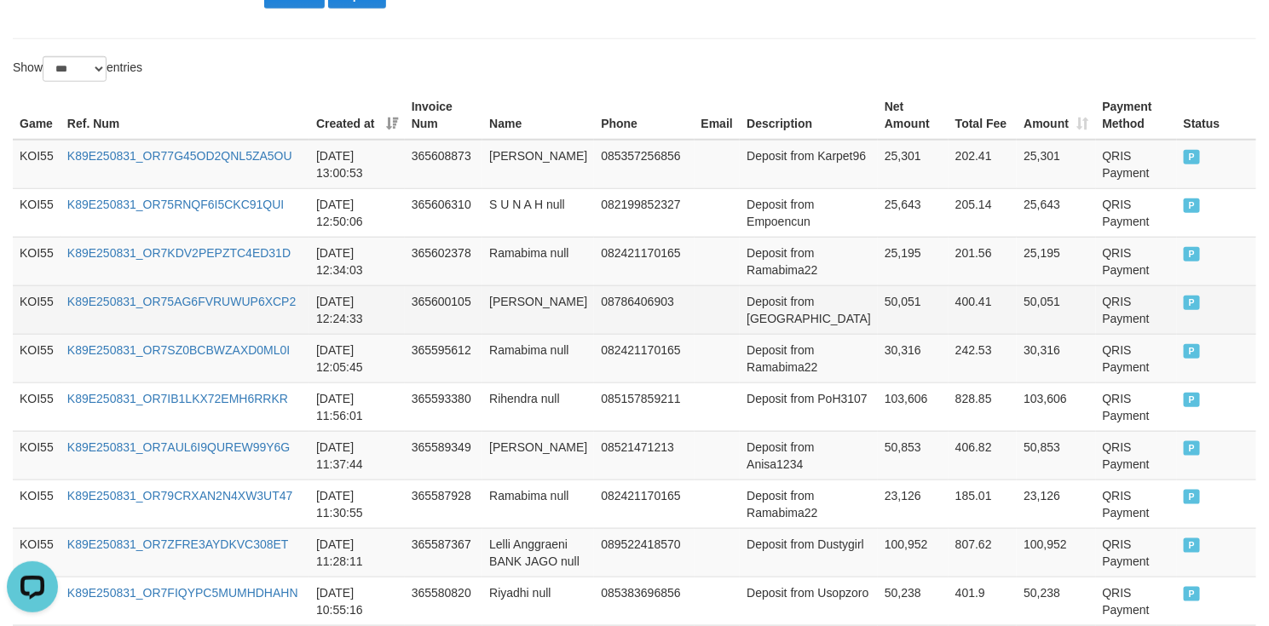
click at [757, 325] on td "Deposit from Hongyun" at bounding box center [809, 309] width 138 height 49
drag, startPoint x: 757, startPoint y: 325, endPoint x: 877, endPoint y: 325, distance: 119.3
click at [877, 325] on tr "KOI55 K89E250831_OR75AG6FVRUWUP6XCP2 2025-08-31 12:24:33 365600105 Dani null 08…" at bounding box center [634, 309] width 1243 height 49
copy tr "Hongyun 50,051"
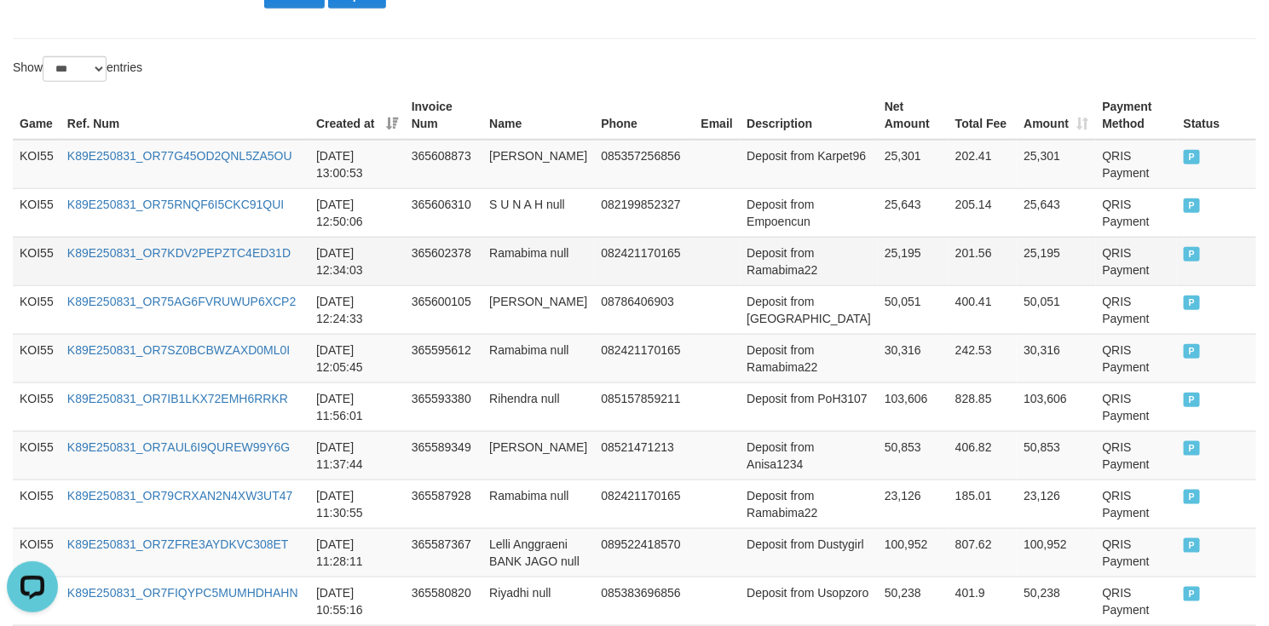
click at [755, 277] on td "Deposit from Ramabima22" at bounding box center [809, 261] width 138 height 49
drag, startPoint x: 755, startPoint y: 277, endPoint x: 870, endPoint y: 272, distance: 115.1
click at [870, 272] on tr "KOI55 K89E250831_OR7KDV2PEPZTC4ED31D 2025-08-31 12:34:03 365602378 Ramabima nul…" at bounding box center [634, 261] width 1243 height 49
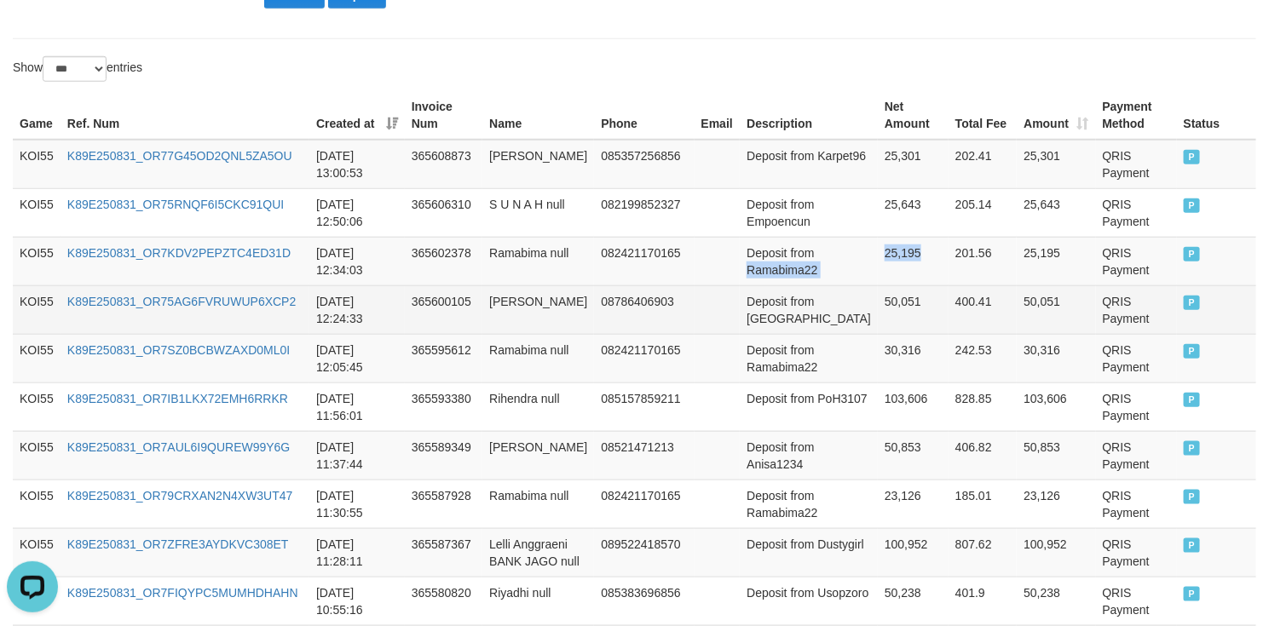
copy tr "Ramabima22 25,195"
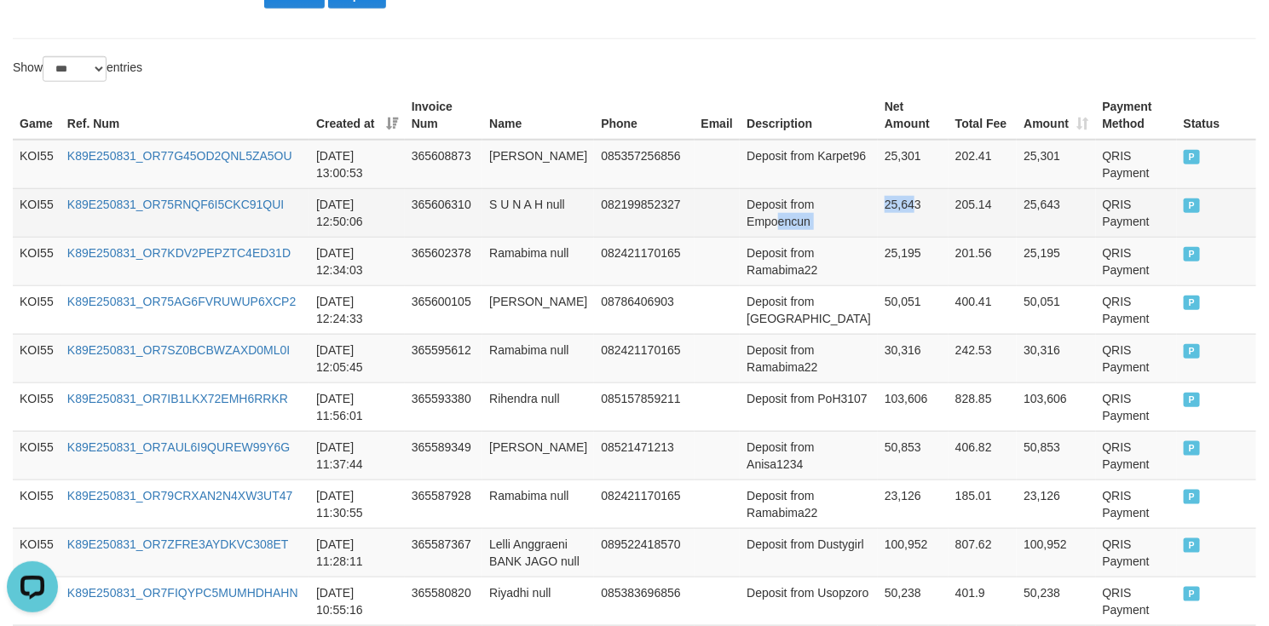
drag, startPoint x: 757, startPoint y: 221, endPoint x: 867, endPoint y: 221, distance: 109.9
click at [892, 221] on tr "KOI55 K89E250831_OR75RNQF6I5CKC91QUI 2025-08-31 12:50:06 365606310 S U N A H nu…" at bounding box center [634, 212] width 1243 height 49
click at [777, 231] on td "Deposit from Empoencun" at bounding box center [809, 212] width 138 height 49
drag, startPoint x: 777, startPoint y: 231, endPoint x: 903, endPoint y: 220, distance: 126.6
click at [903, 220] on tr "KOI55 K89E250831_OR75RNQF6I5CKC91QUI 2025-08-31 12:50:06 365606310 S U N A H nu…" at bounding box center [634, 212] width 1243 height 49
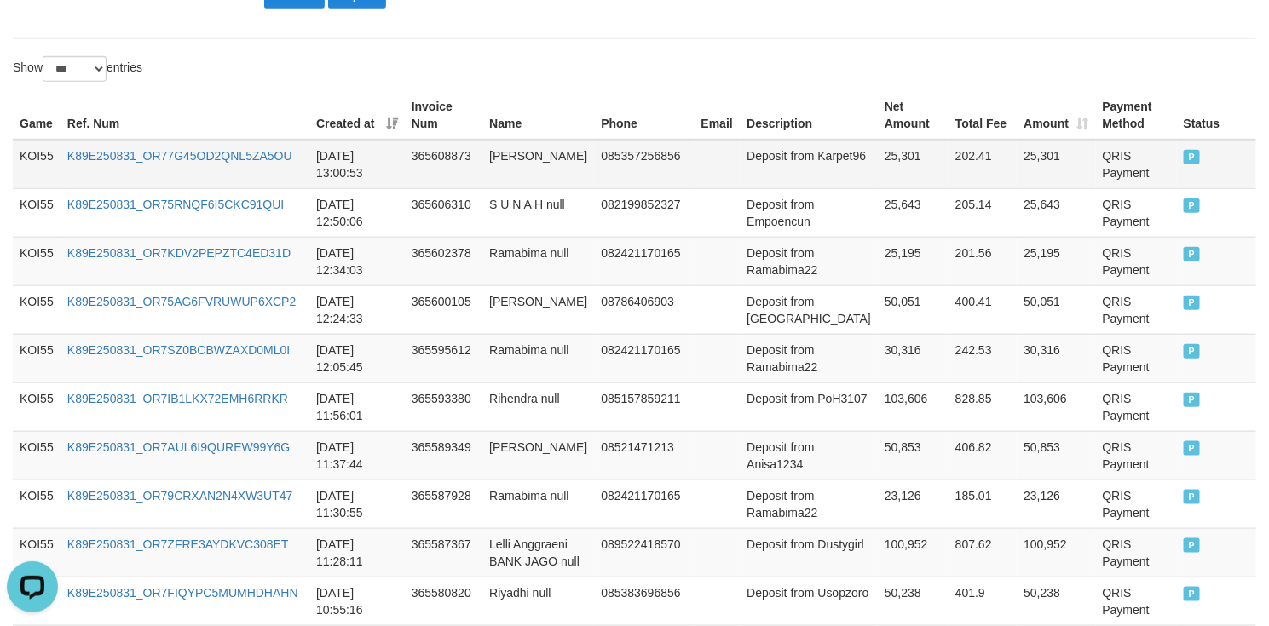
click at [763, 184] on td "Deposit from Karpet96" at bounding box center [809, 164] width 138 height 49
drag, startPoint x: 763, startPoint y: 184, endPoint x: 872, endPoint y: 170, distance: 110.9
click at [872, 170] on tr "KOI55 K89E250831_OR77G45OD2QNL5ZA5OU 2025-08-31 13:00:53 365608873 Alan Budi 08…" at bounding box center [634, 164] width 1243 height 49
copy tr "Karpet96 25,301"
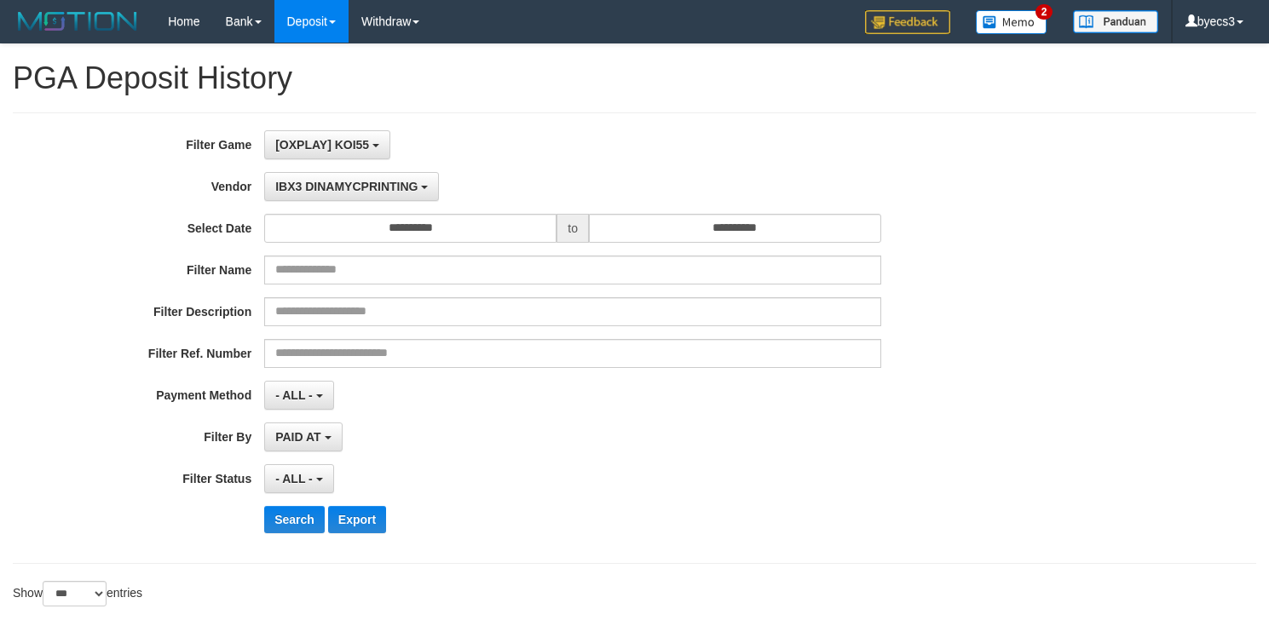
select select "**********"
select select "***"
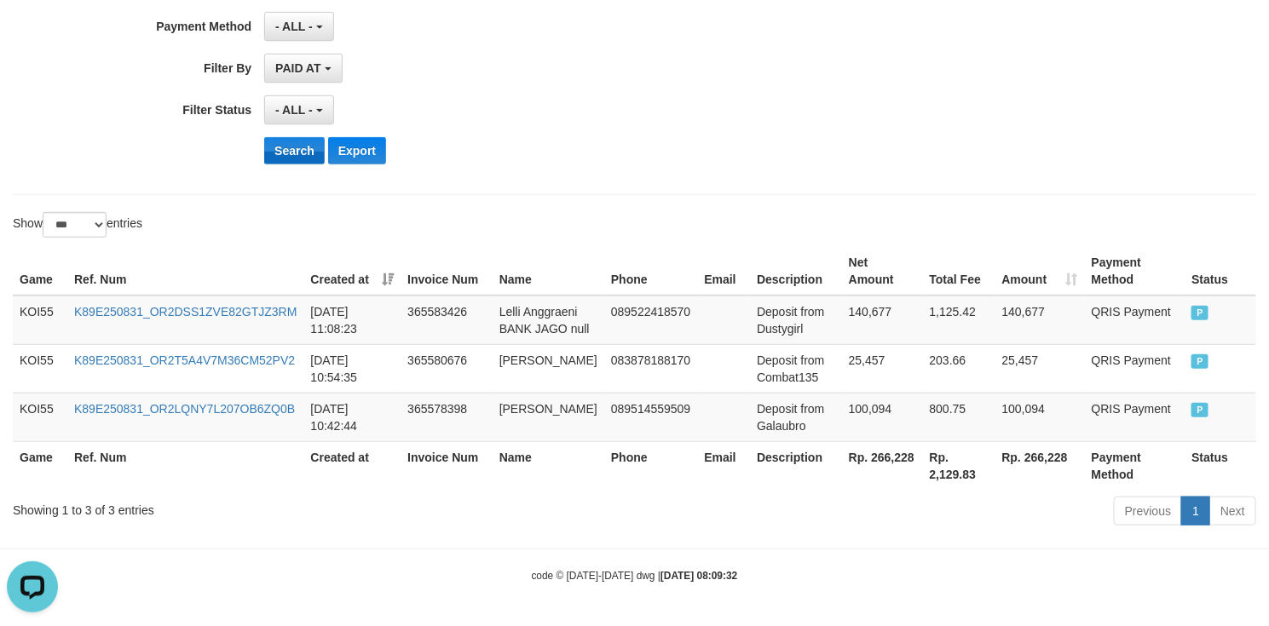
scroll to position [15, 0]
click at [302, 137] on button "Search" at bounding box center [294, 150] width 60 height 27
click at [295, 141] on button "Search" at bounding box center [294, 150] width 60 height 27
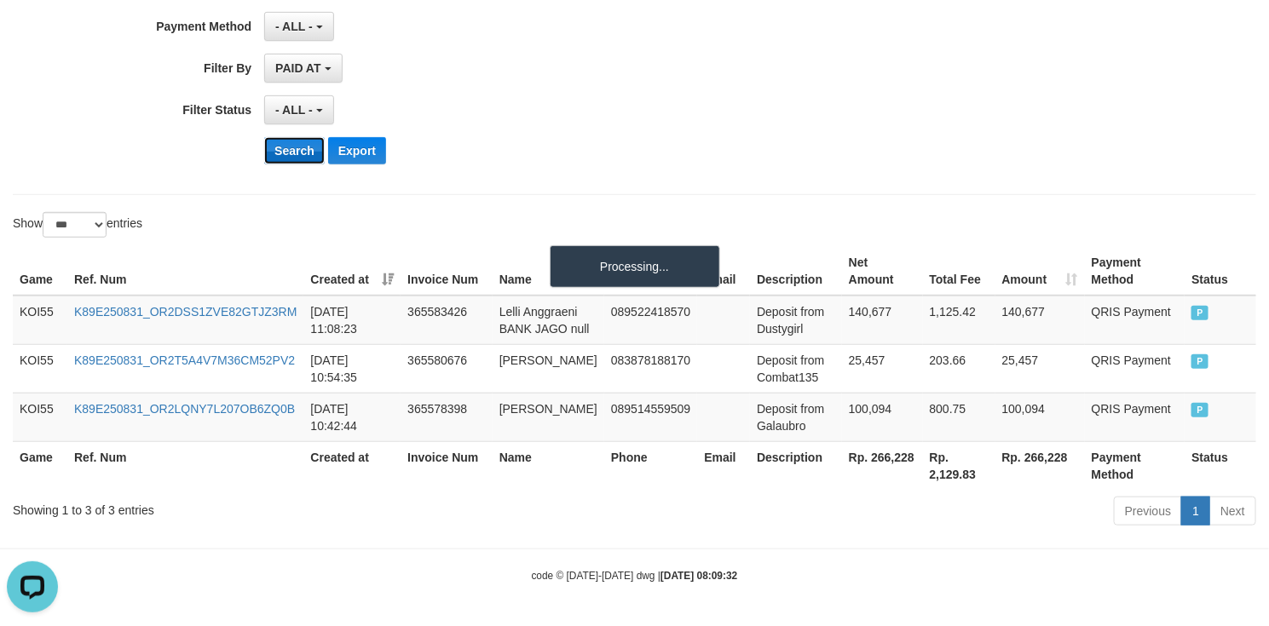
click at [295, 141] on button "Search" at bounding box center [294, 150] width 60 height 27
